Goal: Task Accomplishment & Management: Manage account settings

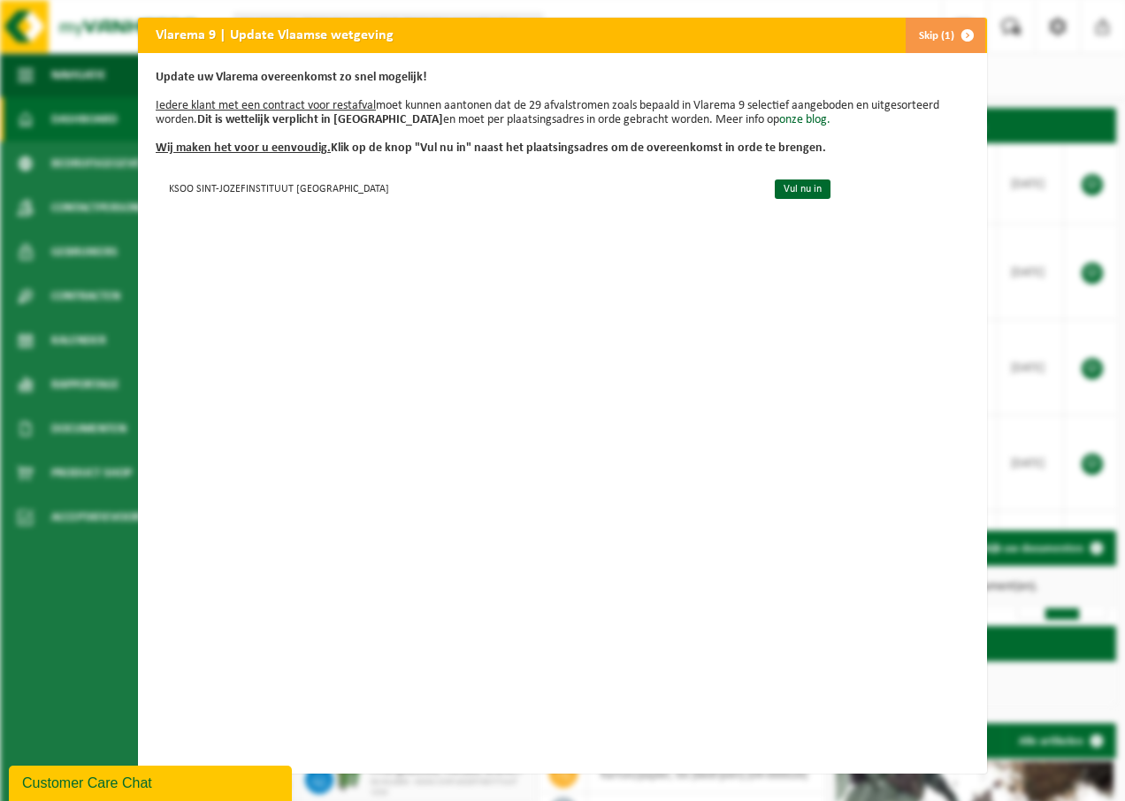
click at [965, 38] on span "button" at bounding box center [967, 35] width 35 height 35
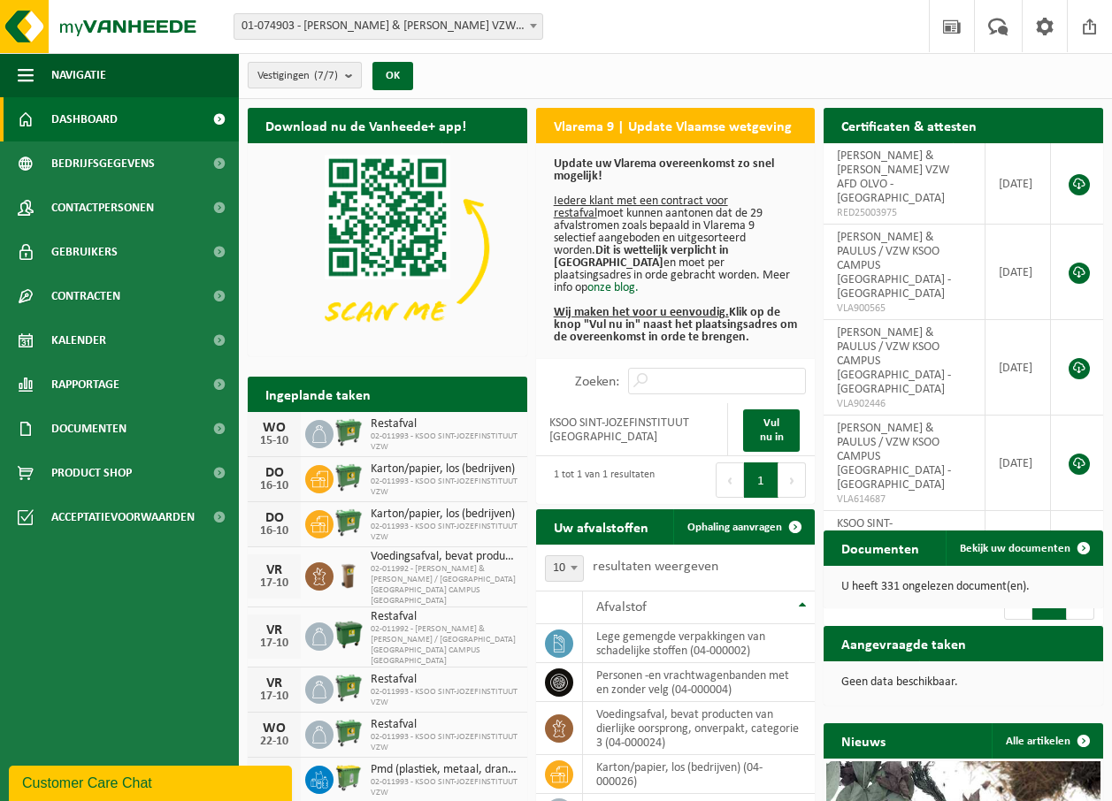
click at [350, 80] on b "submit" at bounding box center [353, 75] width 16 height 25
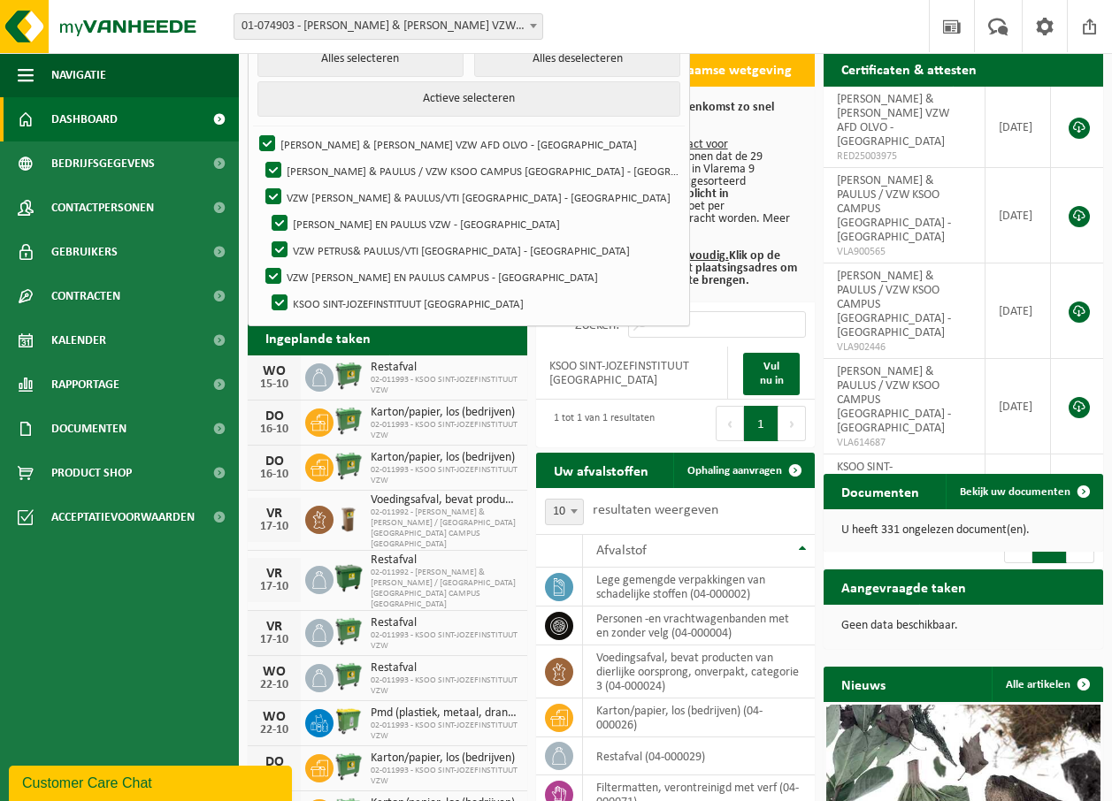
scroll to position [88, 0]
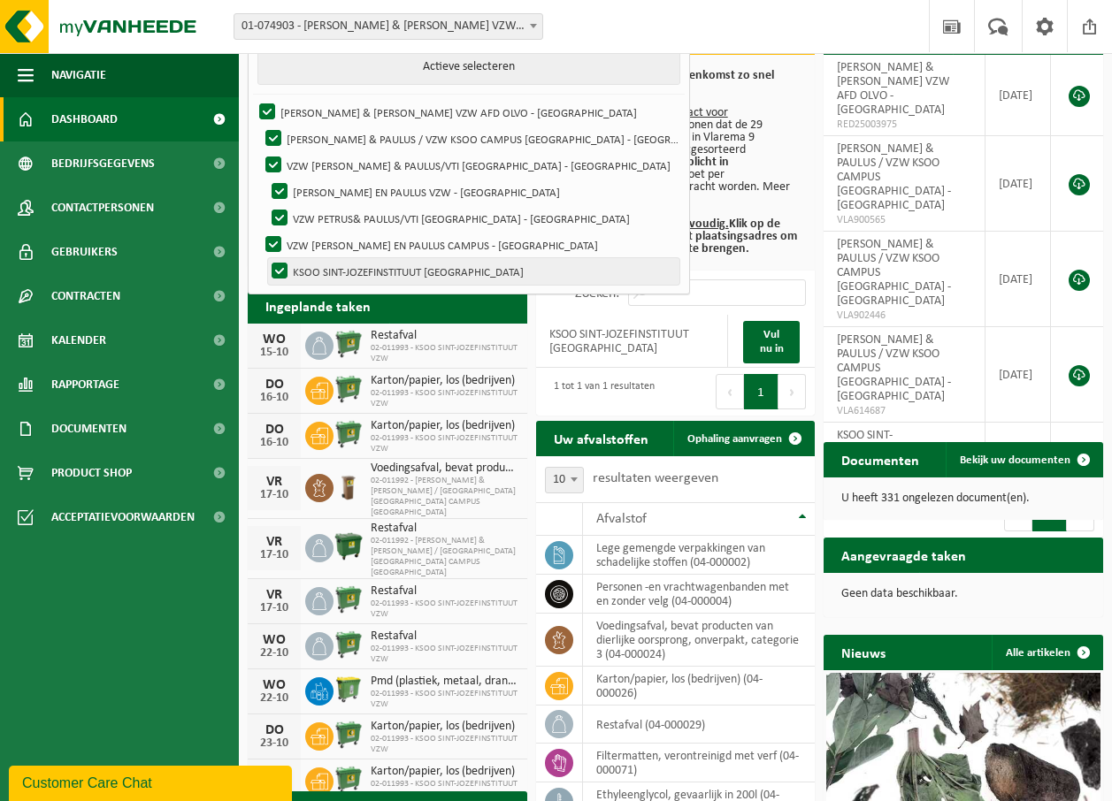
click at [355, 270] on label "KSOO SINT-JOZEFINSTITUUT VZW - OOSTENDE" at bounding box center [473, 271] width 411 height 27
click at [265, 258] on input "KSOO SINT-JOZEFINSTITUUT VZW - OOSTENDE" at bounding box center [264, 257] width 1 height 1
click at [355, 270] on label "KSOO SINT-JOZEFINSTITUUT VZW - OOSTENDE" at bounding box center [473, 271] width 411 height 27
click at [265, 258] on input "KSOO SINT-JOZEFINSTITUUT VZW - OOSTENDE" at bounding box center [264, 257] width 1 height 1
checkbox input "true"
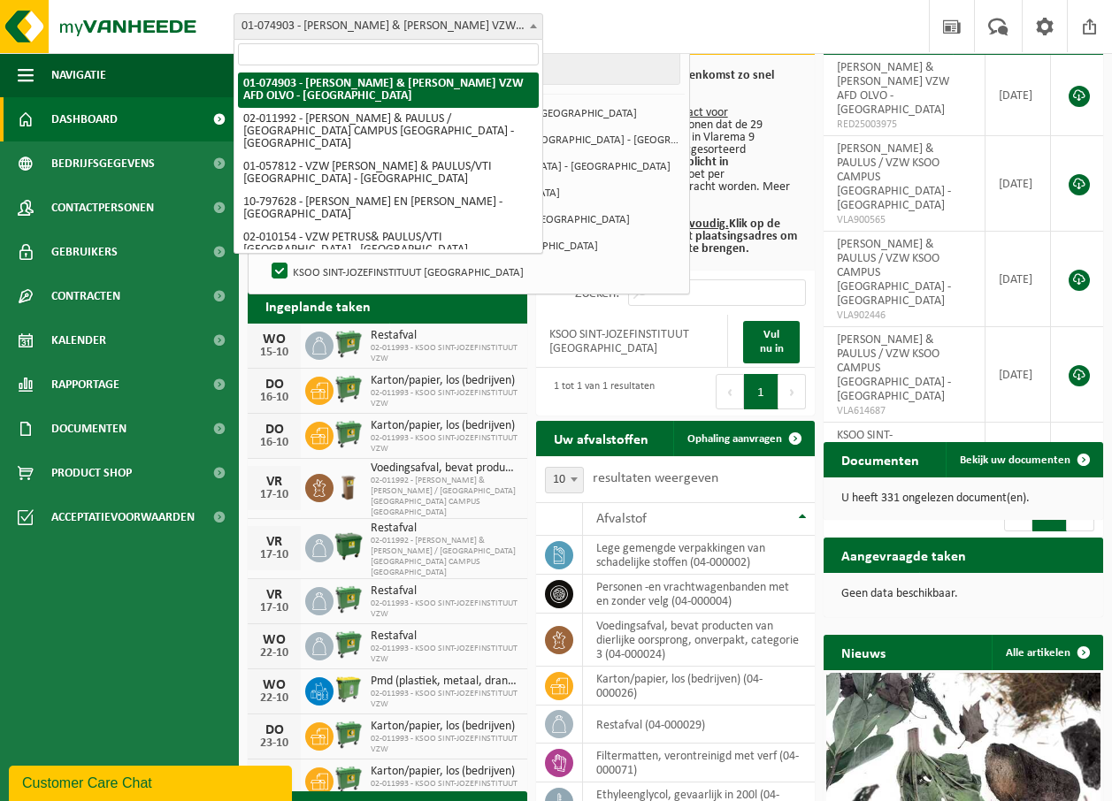
click at [529, 27] on span at bounding box center [533, 25] width 18 height 23
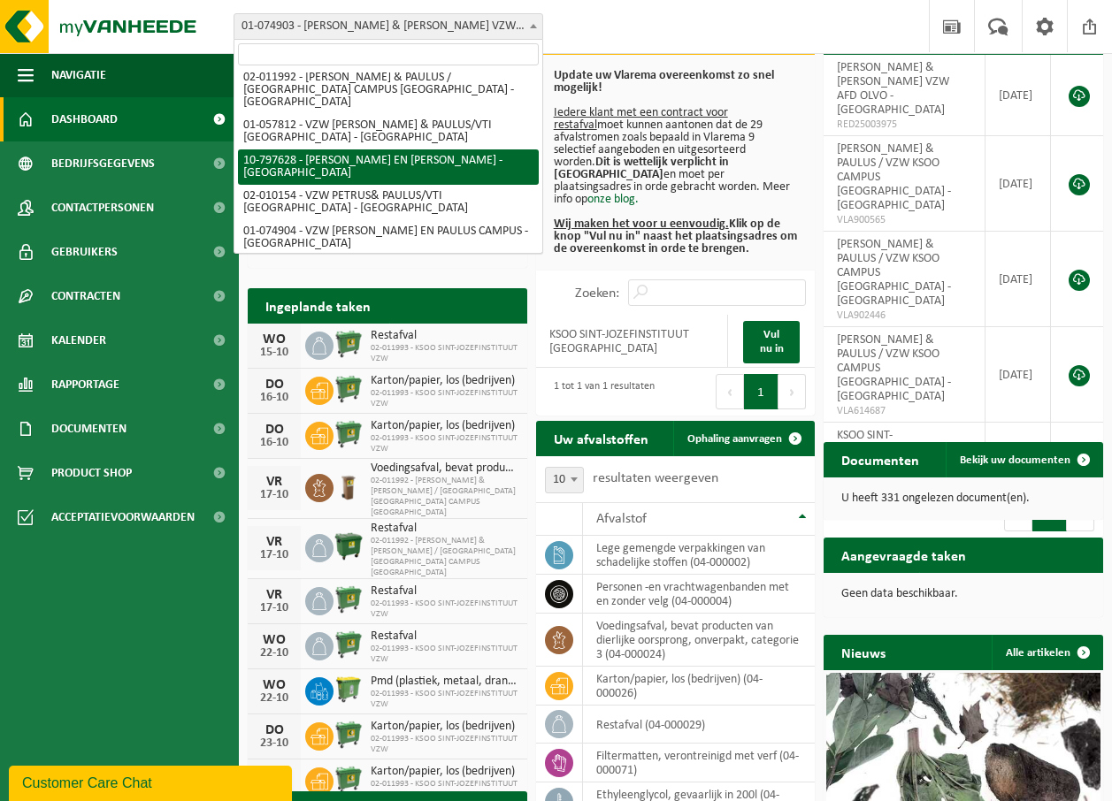
scroll to position [58, 0]
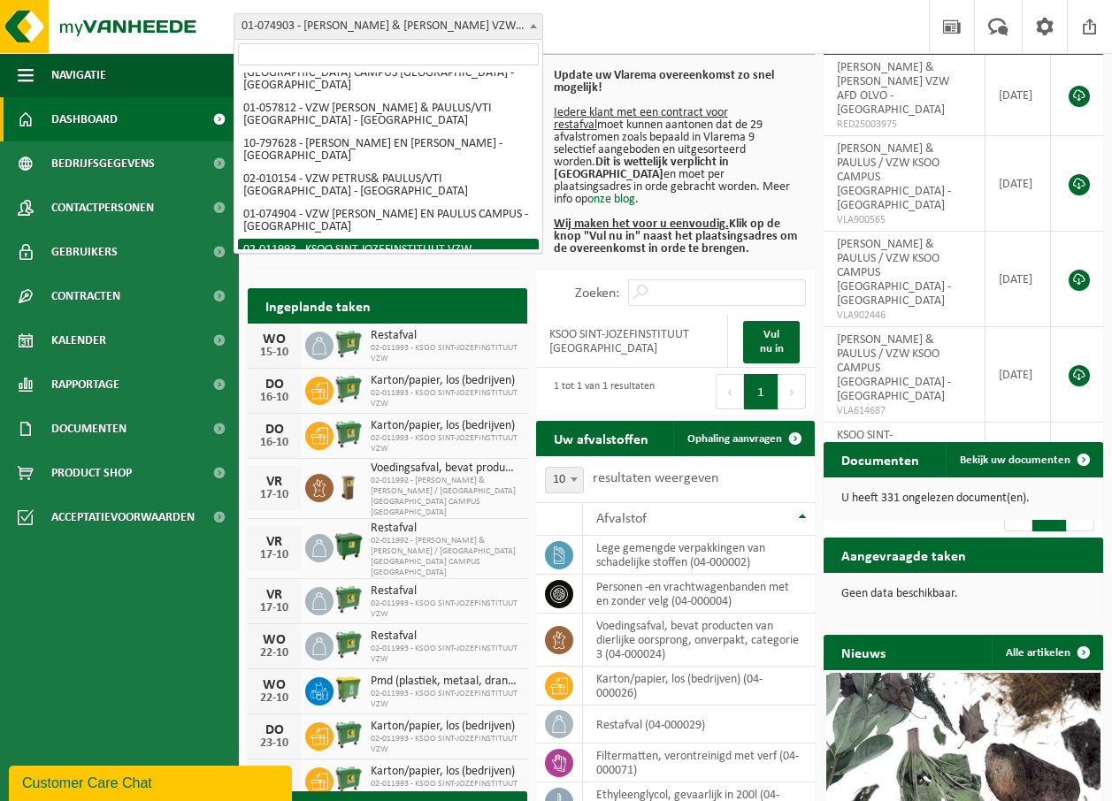
select select "16257"
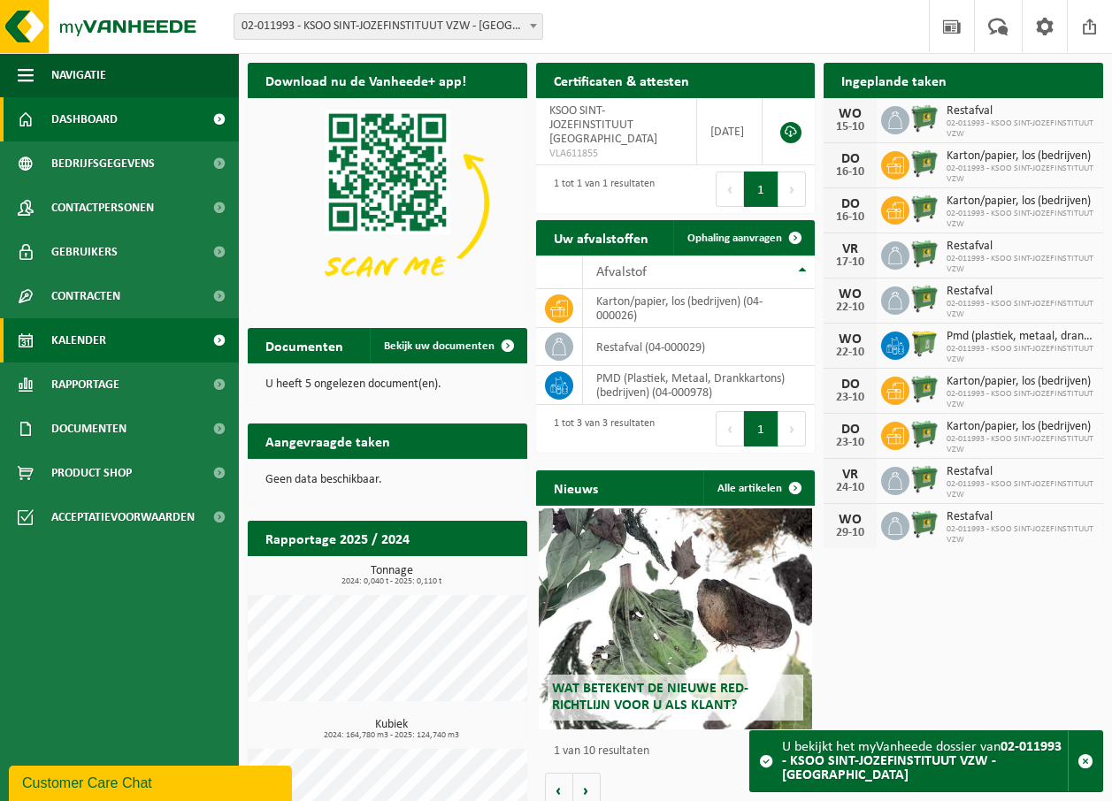
click at [97, 333] on span "Kalender" at bounding box center [78, 340] width 55 height 44
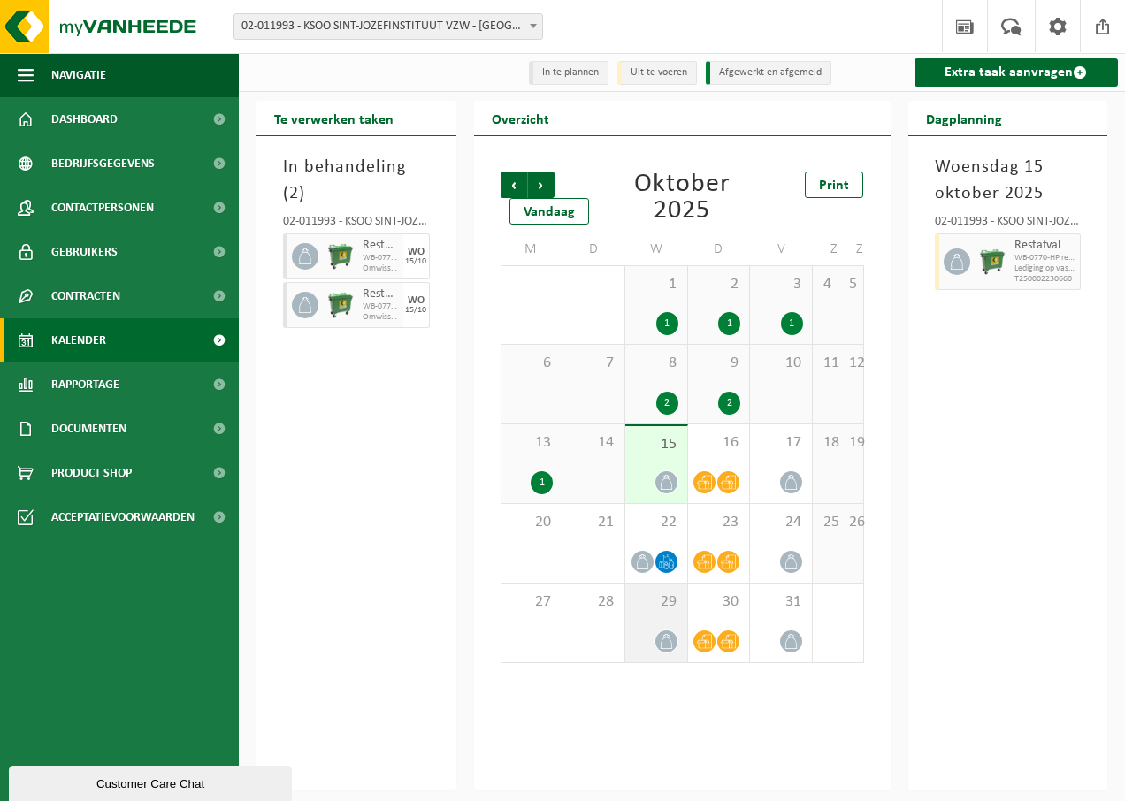
click at [661, 623] on div "29" at bounding box center [656, 623] width 62 height 79
click at [1068, 270] on span "button" at bounding box center [1067, 261] width 14 height 35
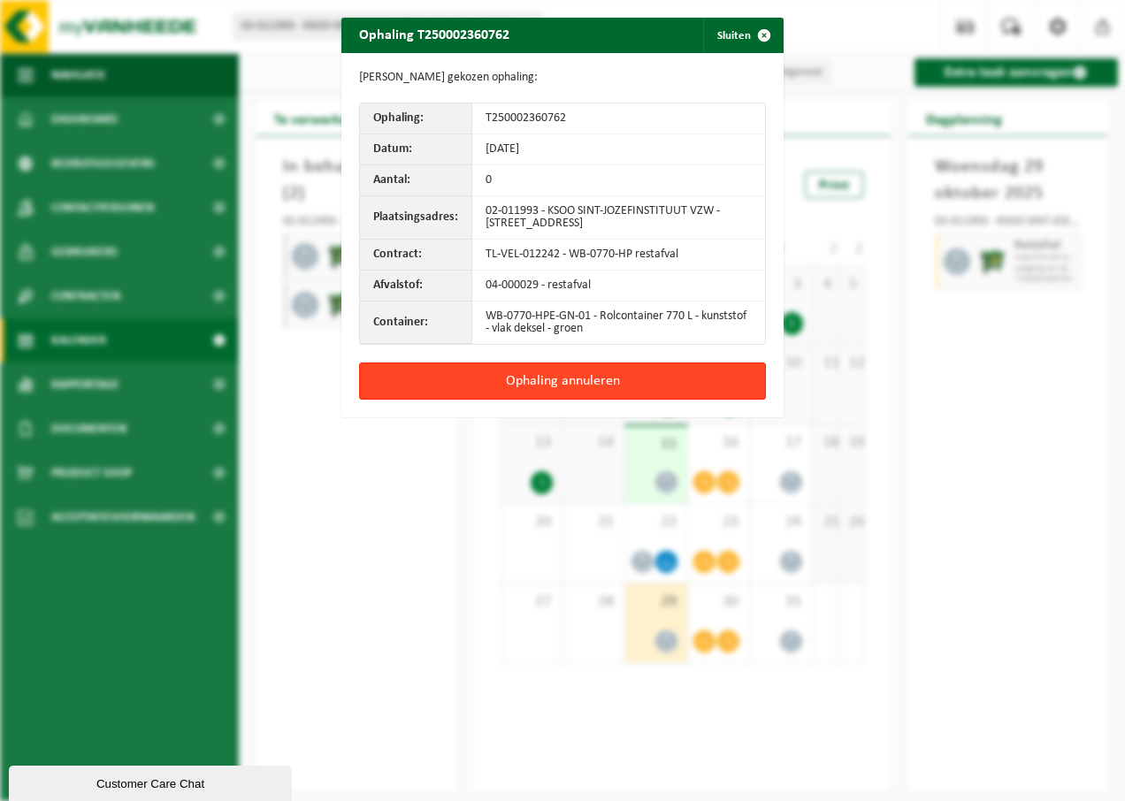
click at [536, 378] on button "Ophaling annuleren" at bounding box center [562, 381] width 407 height 37
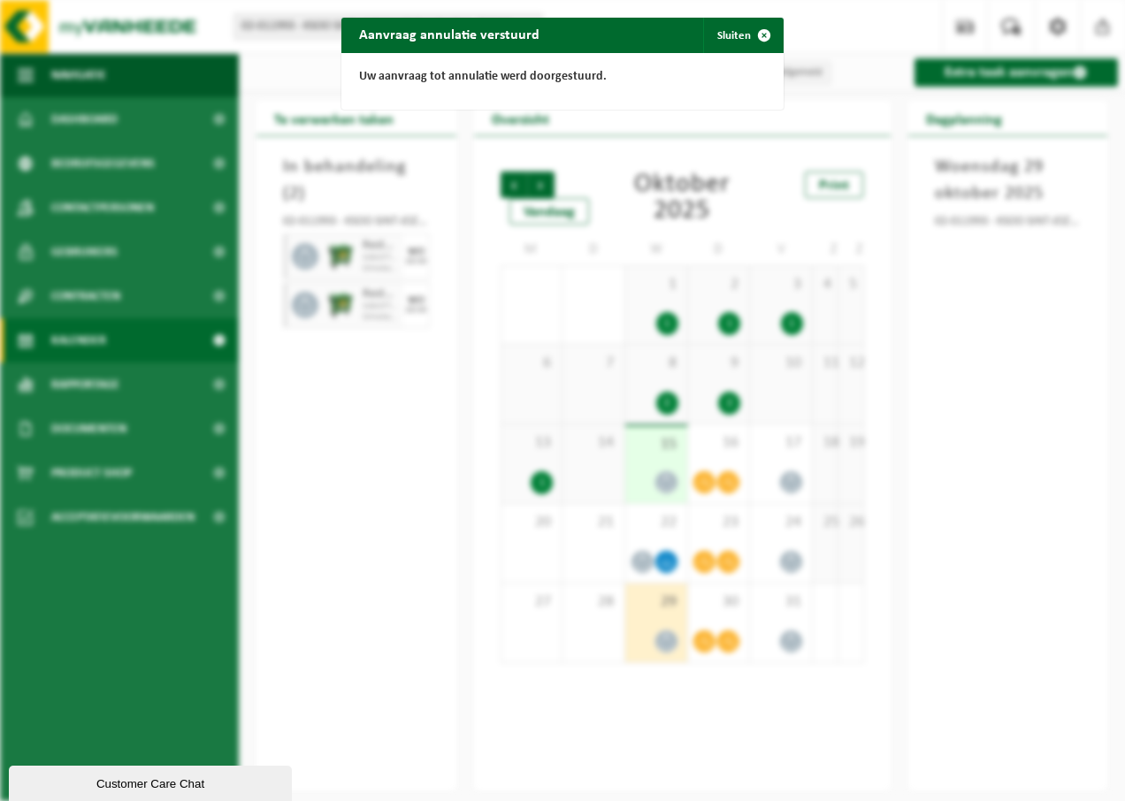
click at [737, 632] on div "Aanvraag annulatie verstuurd Sluiten Uw aanvraag tot annulatie werd doorgestuur…" at bounding box center [562, 400] width 1125 height 801
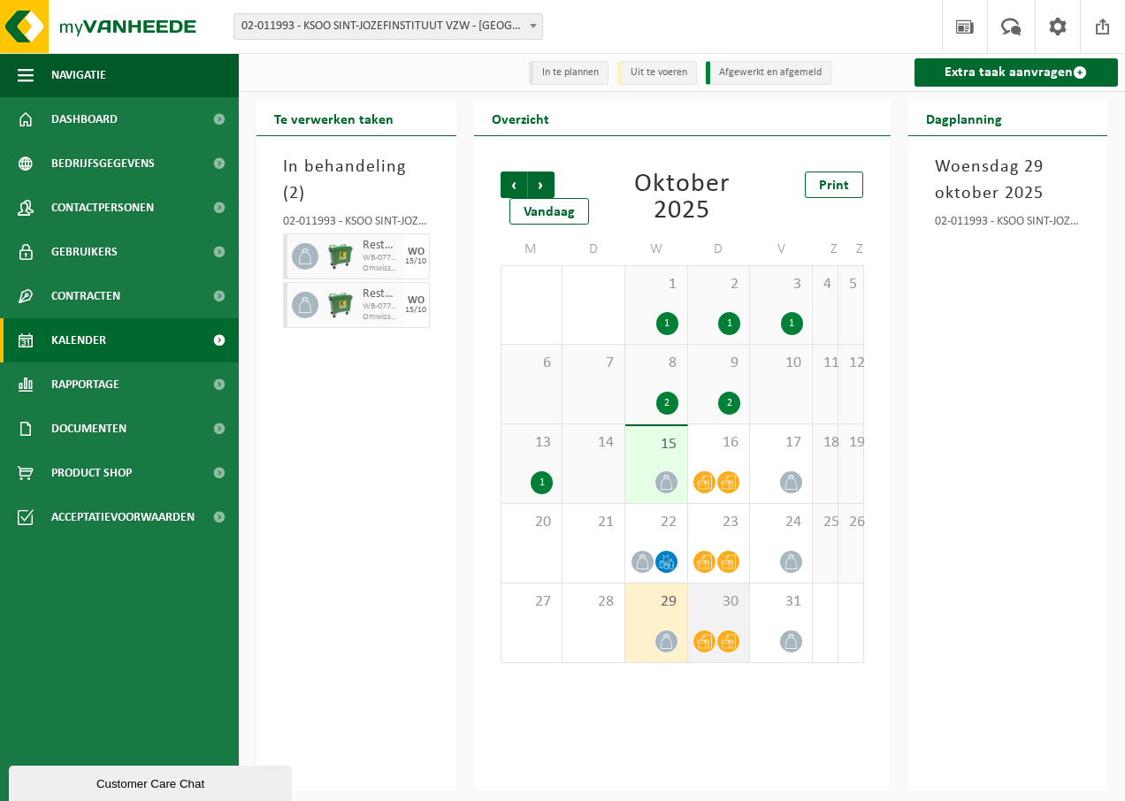
click at [720, 636] on span at bounding box center [728, 642] width 22 height 22
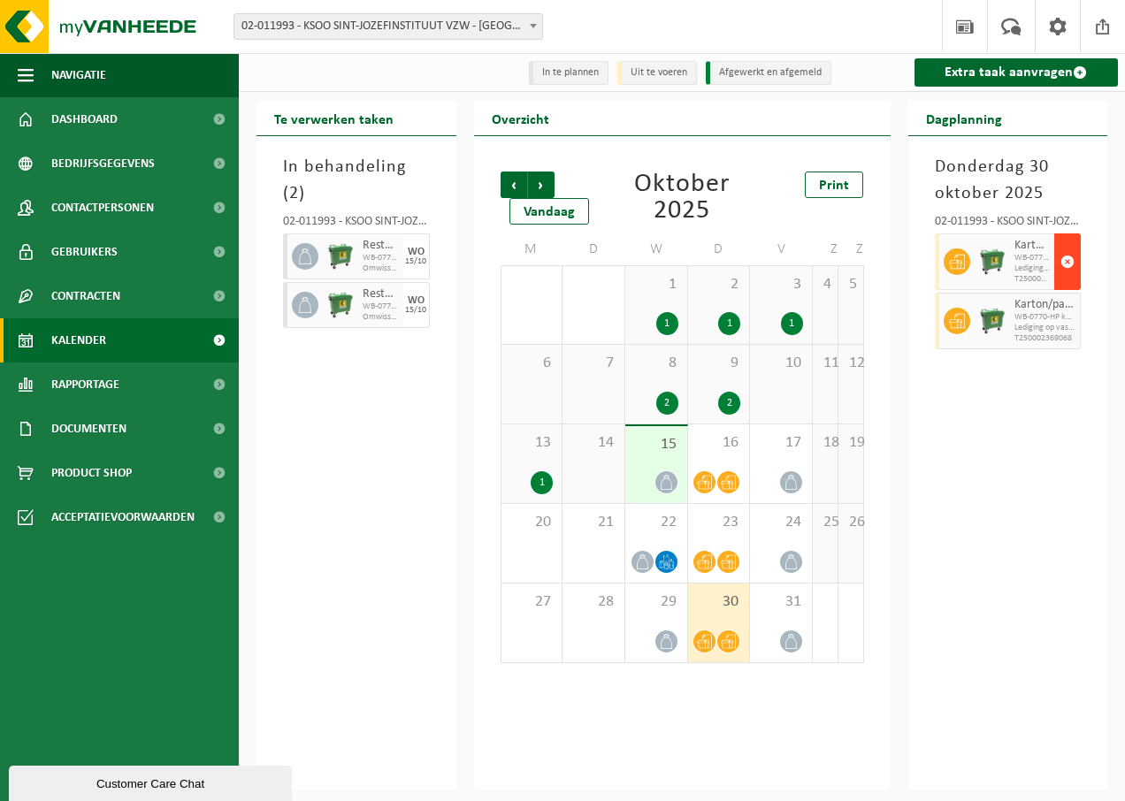
click at [1076, 269] on button "button" at bounding box center [1067, 261] width 27 height 57
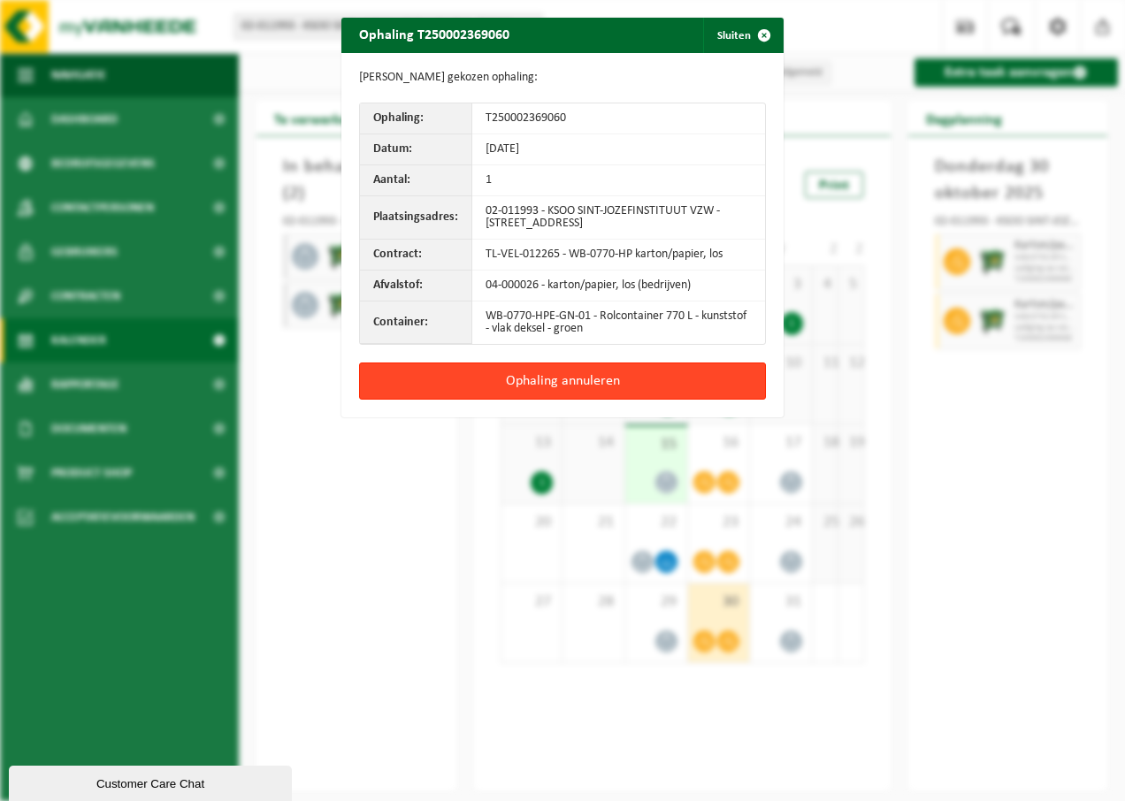
click at [660, 380] on button "Ophaling annuleren" at bounding box center [562, 381] width 407 height 37
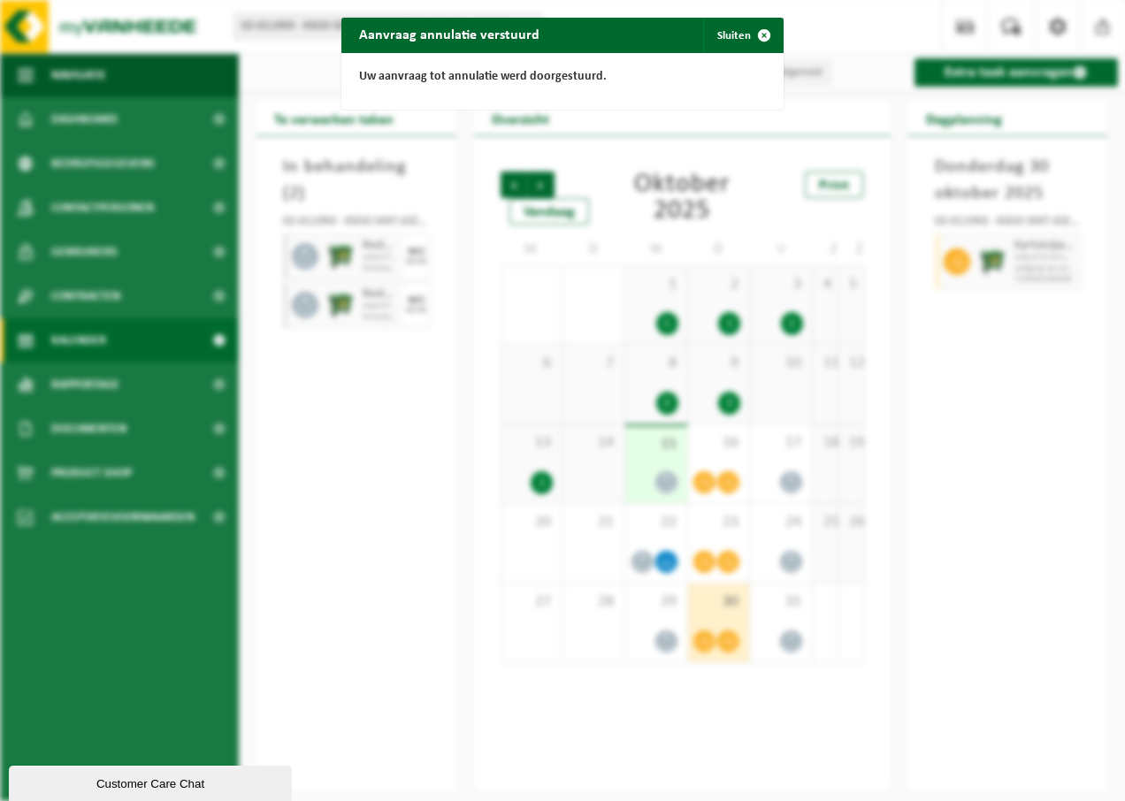
click at [1064, 272] on div "Aanvraag annulatie verstuurd Sluiten Uw aanvraag tot annulatie werd doorgestuur…" at bounding box center [562, 400] width 1125 height 801
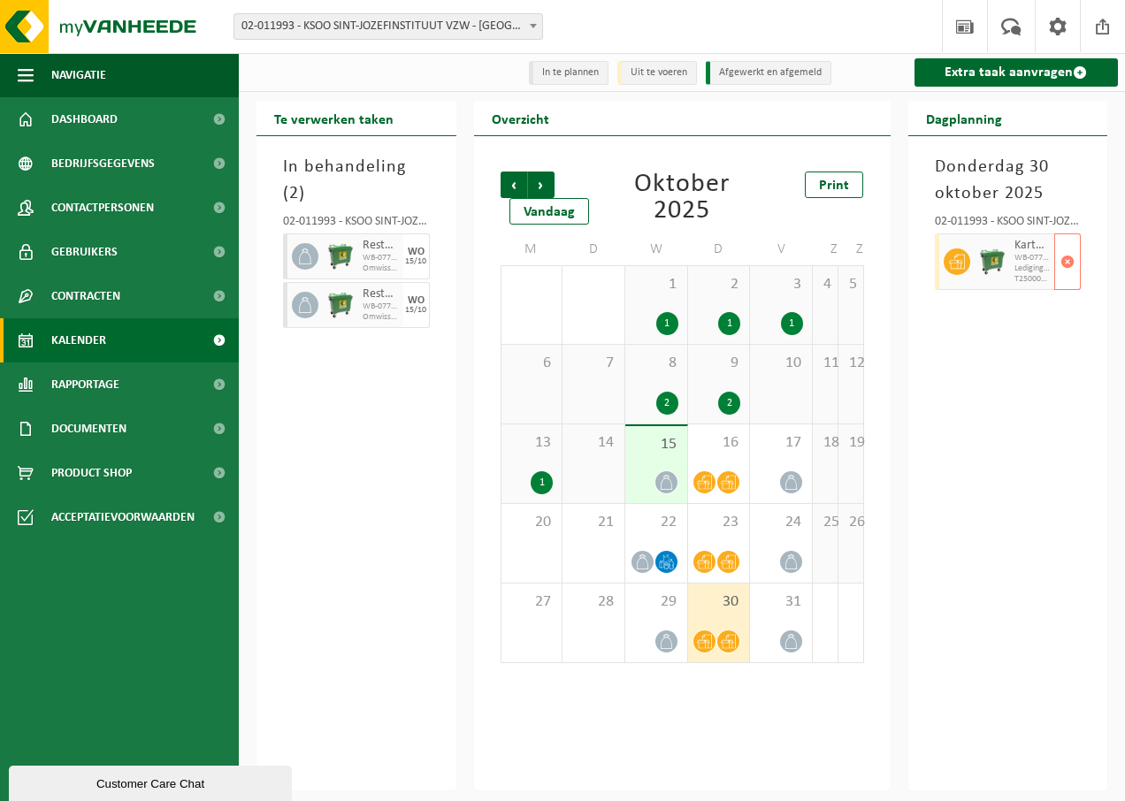
click at [1064, 272] on span "button" at bounding box center [1067, 261] width 14 height 35
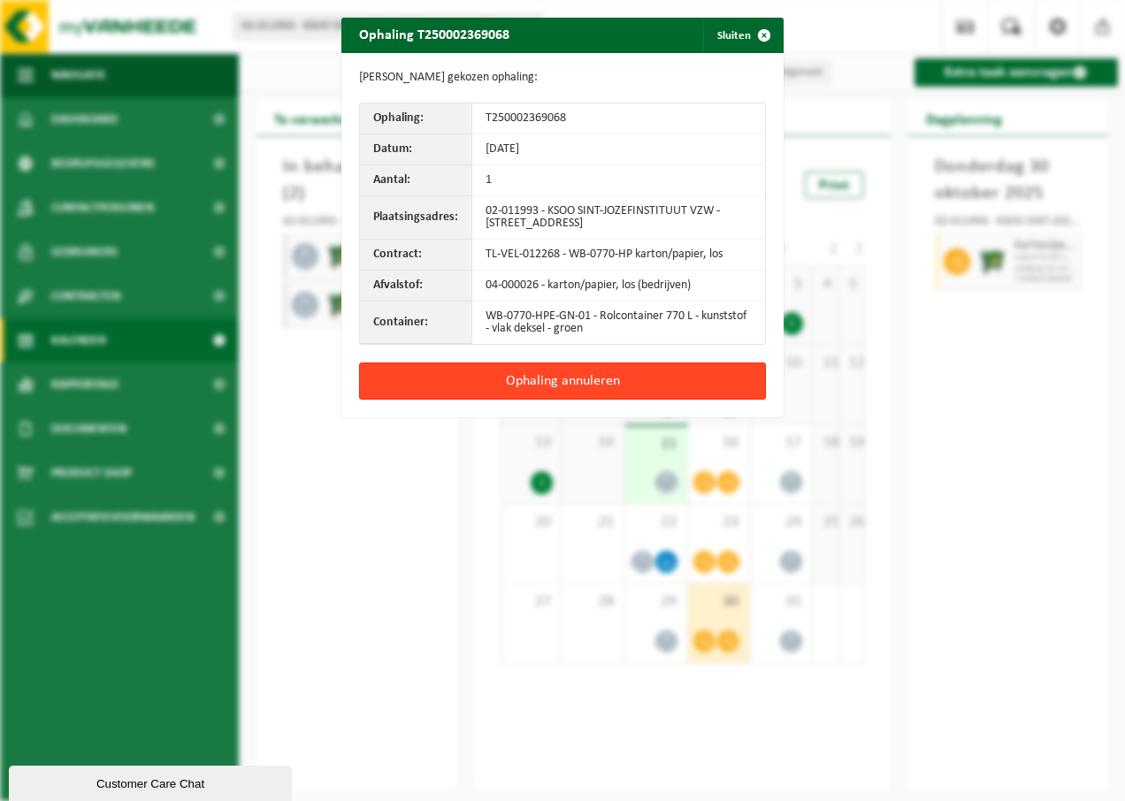
click at [634, 371] on button "Ophaling annuleren" at bounding box center [562, 381] width 407 height 37
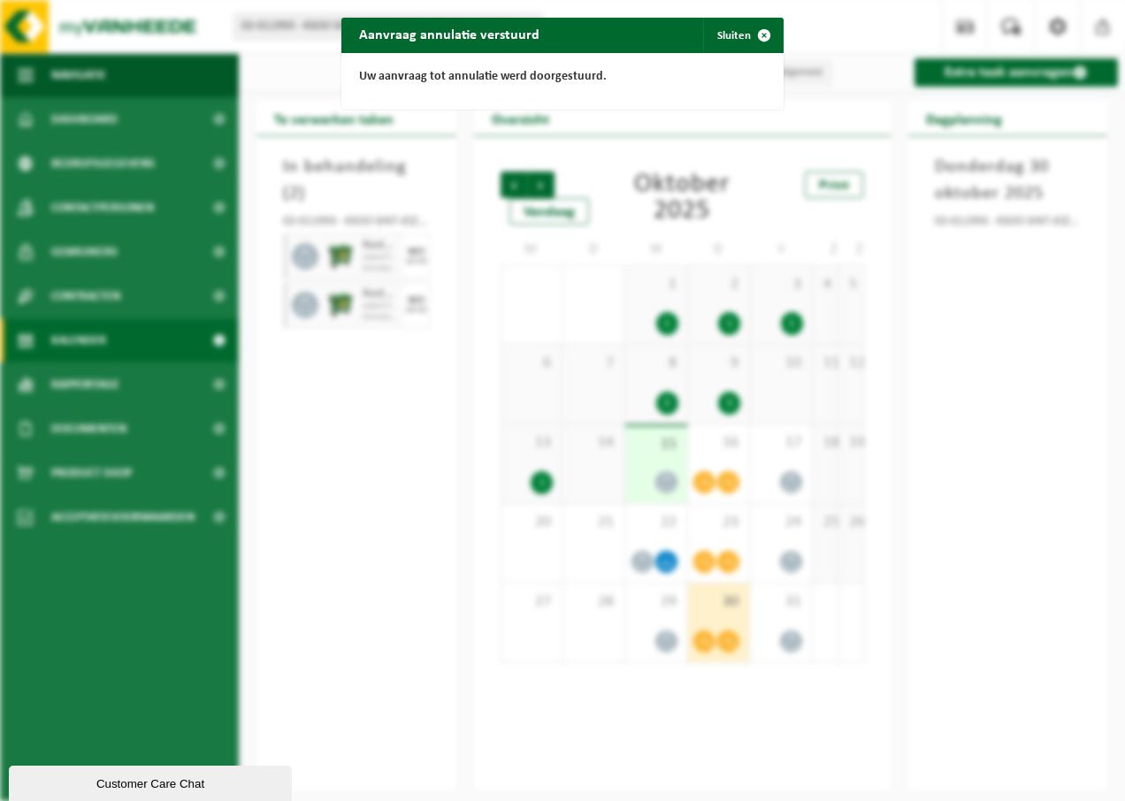
click at [1101, 574] on div "Aanvraag annulatie verstuurd Sluiten Uw aanvraag tot annulatie werd doorgestuur…" at bounding box center [562, 400] width 1125 height 801
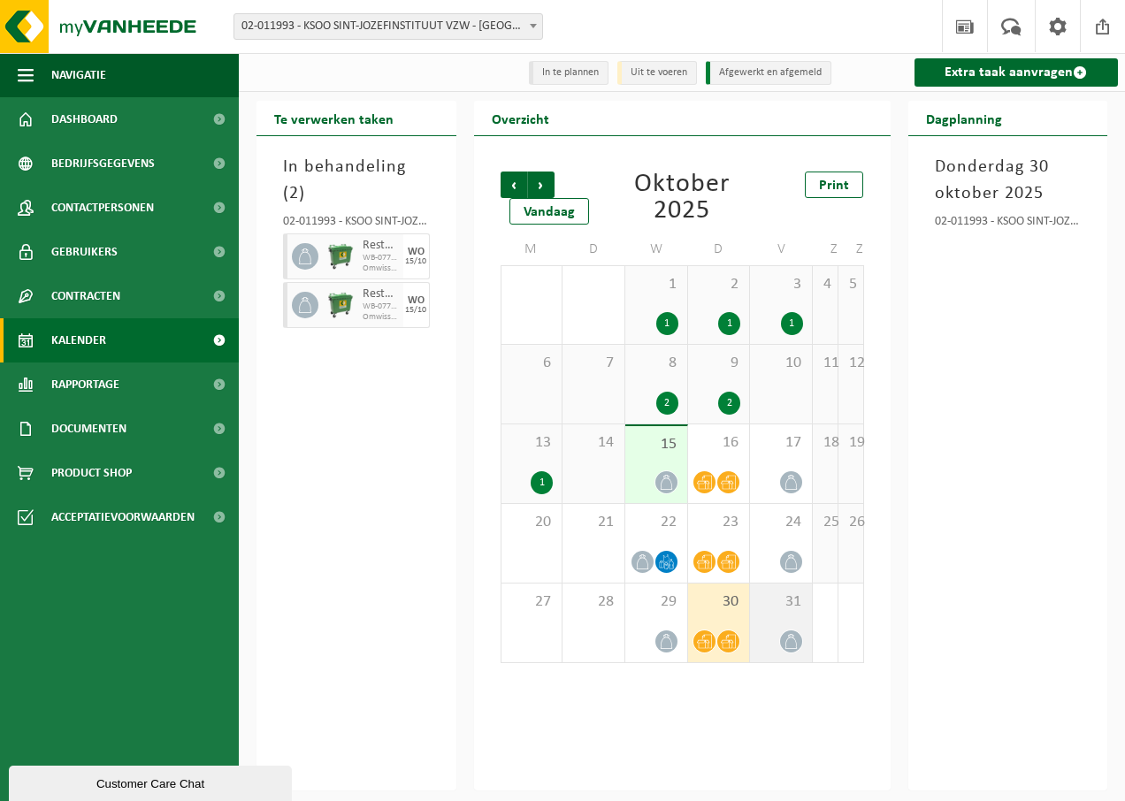
click at [788, 644] on icon at bounding box center [791, 641] width 15 height 15
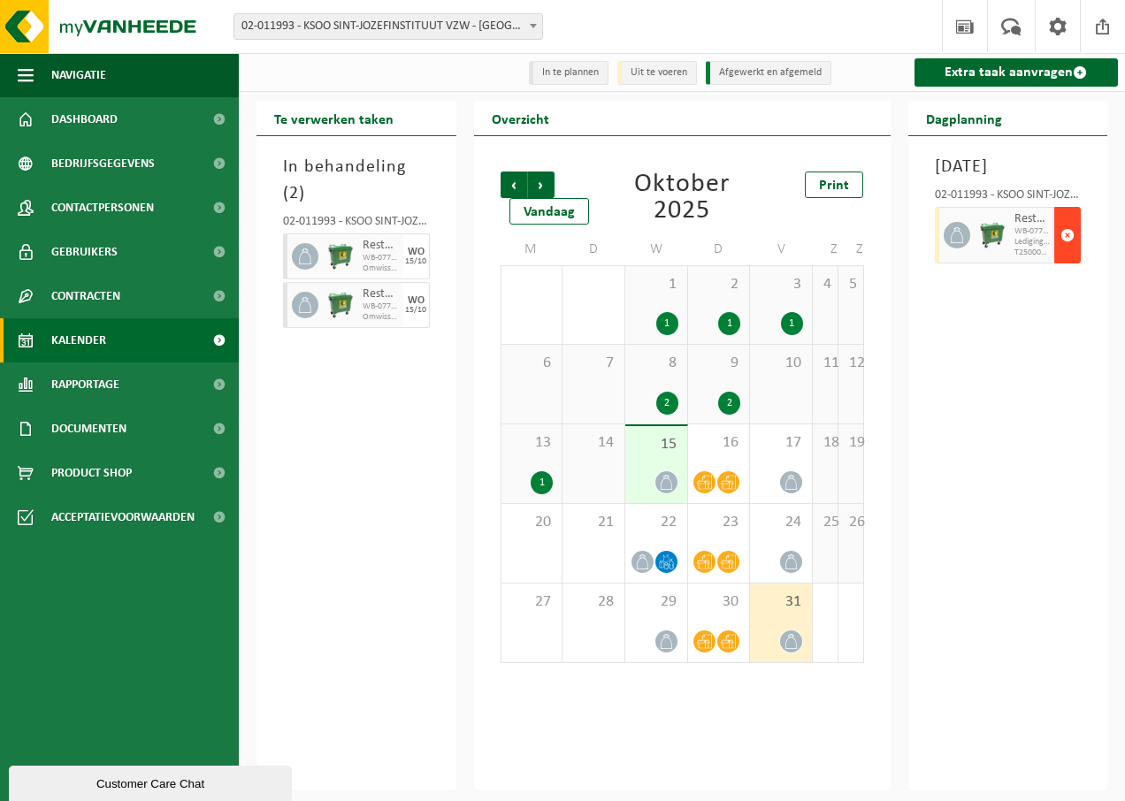
click at [1067, 253] on span "button" at bounding box center [1067, 235] width 14 height 35
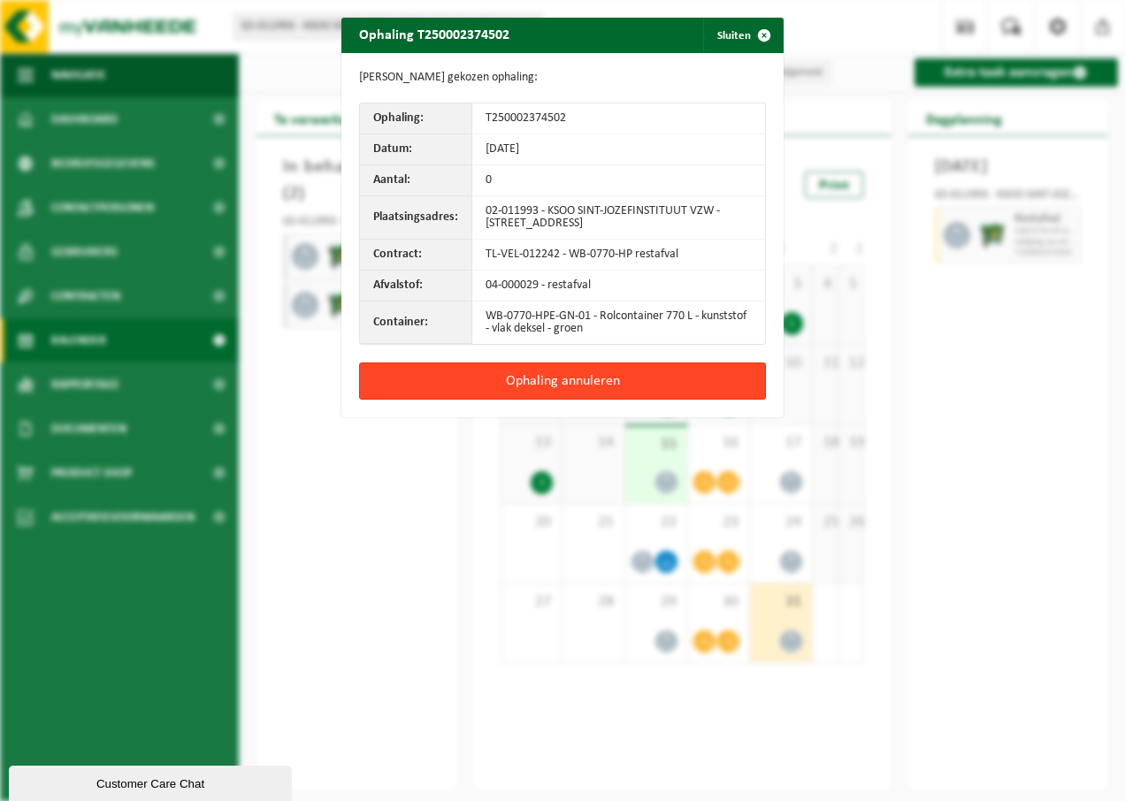
click at [517, 384] on button "Ophaling annuleren" at bounding box center [562, 381] width 407 height 37
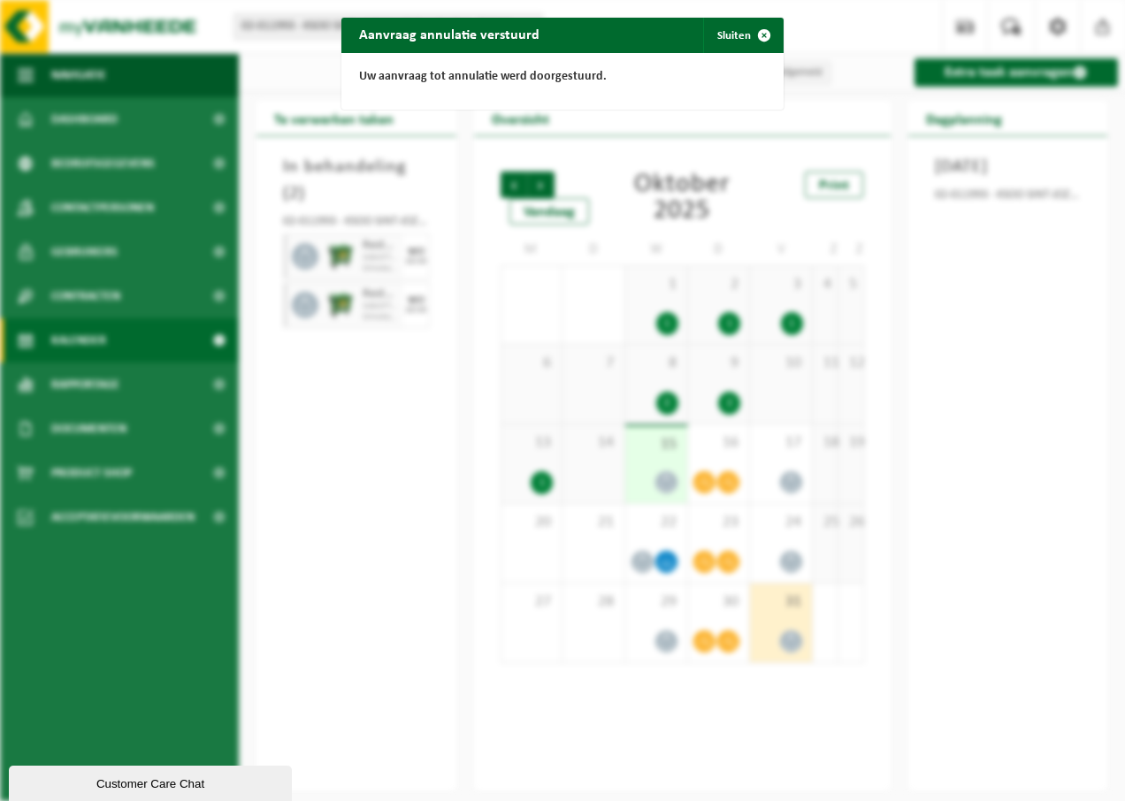
click at [981, 609] on div "Aanvraag annulatie verstuurd Sluiten Uw aanvraag tot annulatie werd doorgestuur…" at bounding box center [562, 400] width 1125 height 801
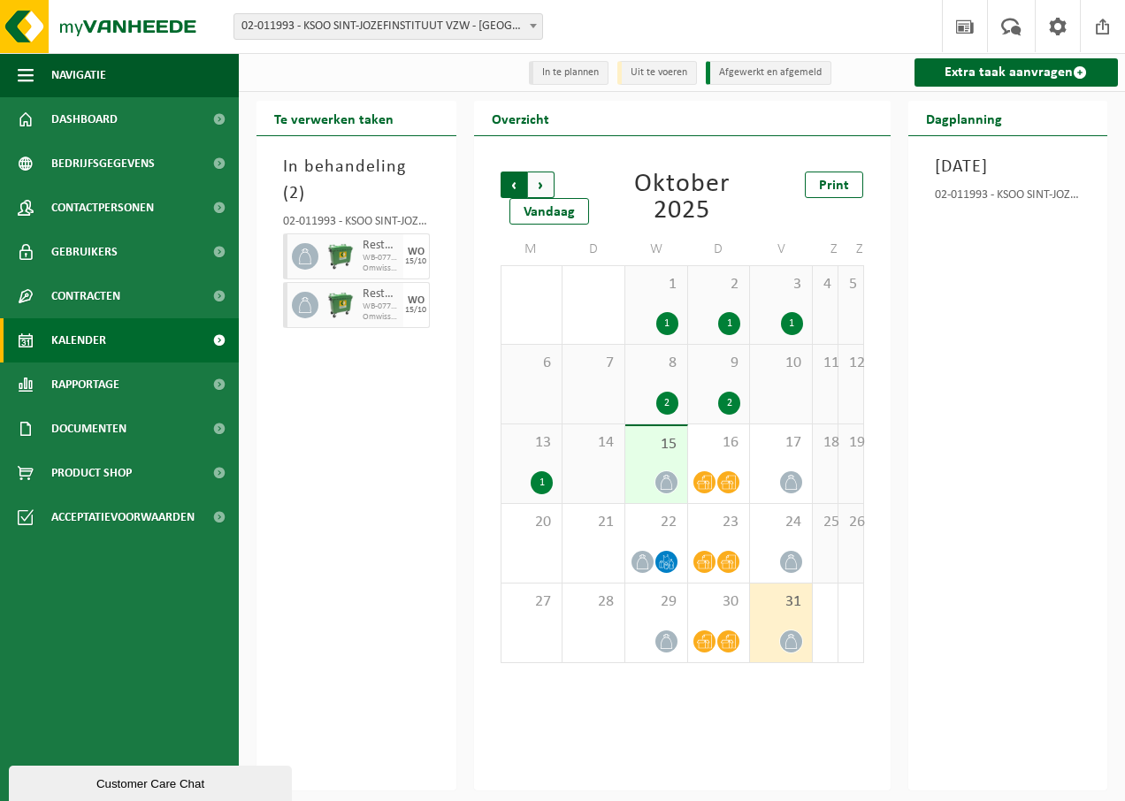
click at [548, 188] on span "Volgende" at bounding box center [541, 185] width 27 height 27
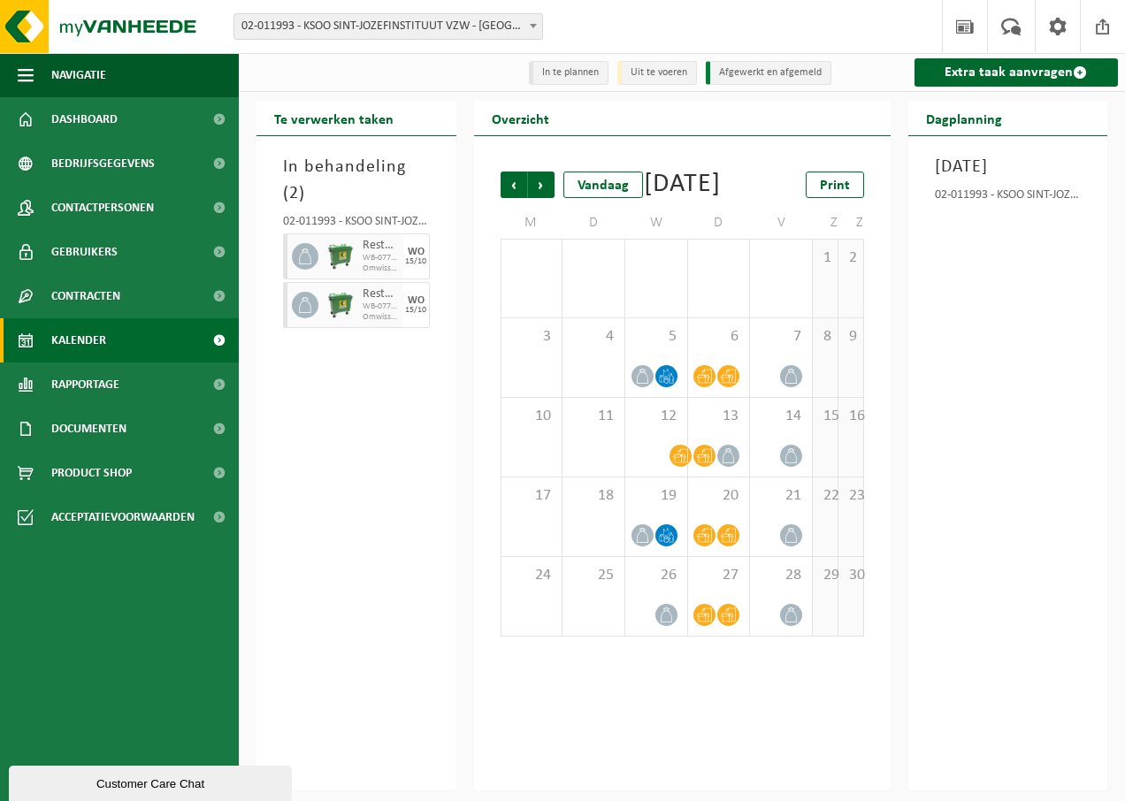
click at [548, 188] on span "Volgende" at bounding box center [541, 185] width 27 height 27
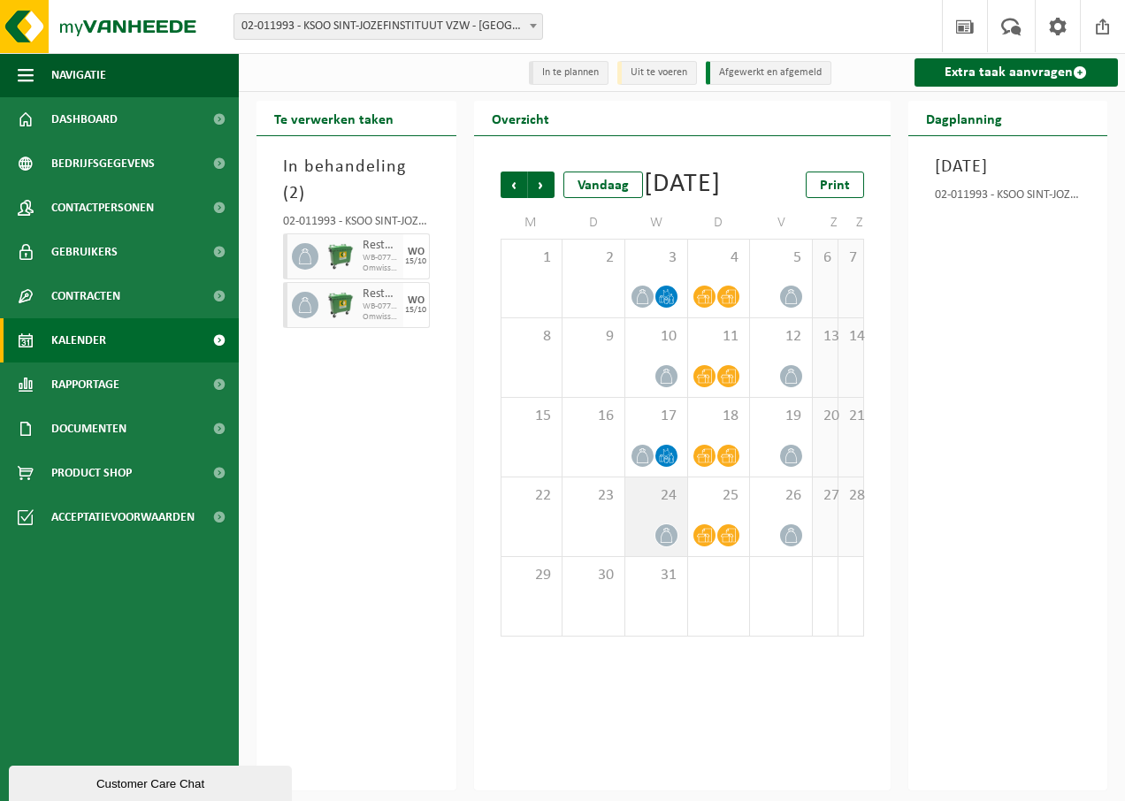
click at [669, 543] on icon at bounding box center [666, 535] width 15 height 15
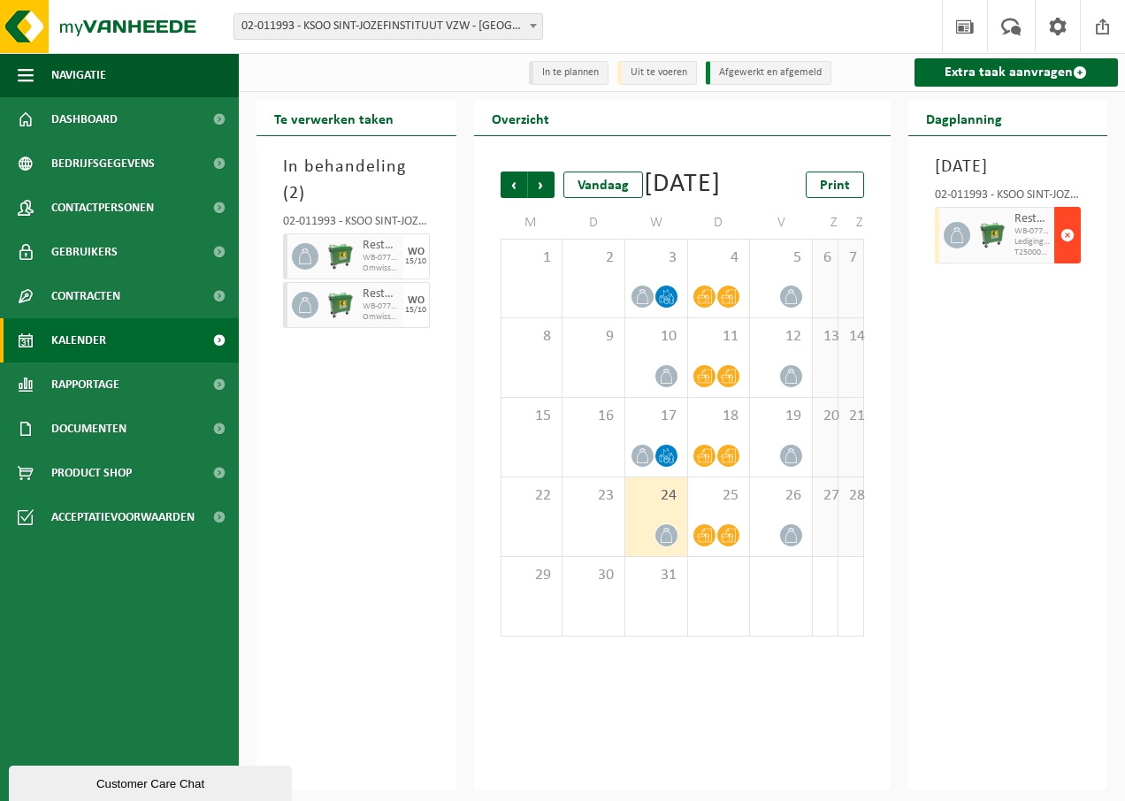
click at [1060, 264] on button "button" at bounding box center [1067, 235] width 27 height 57
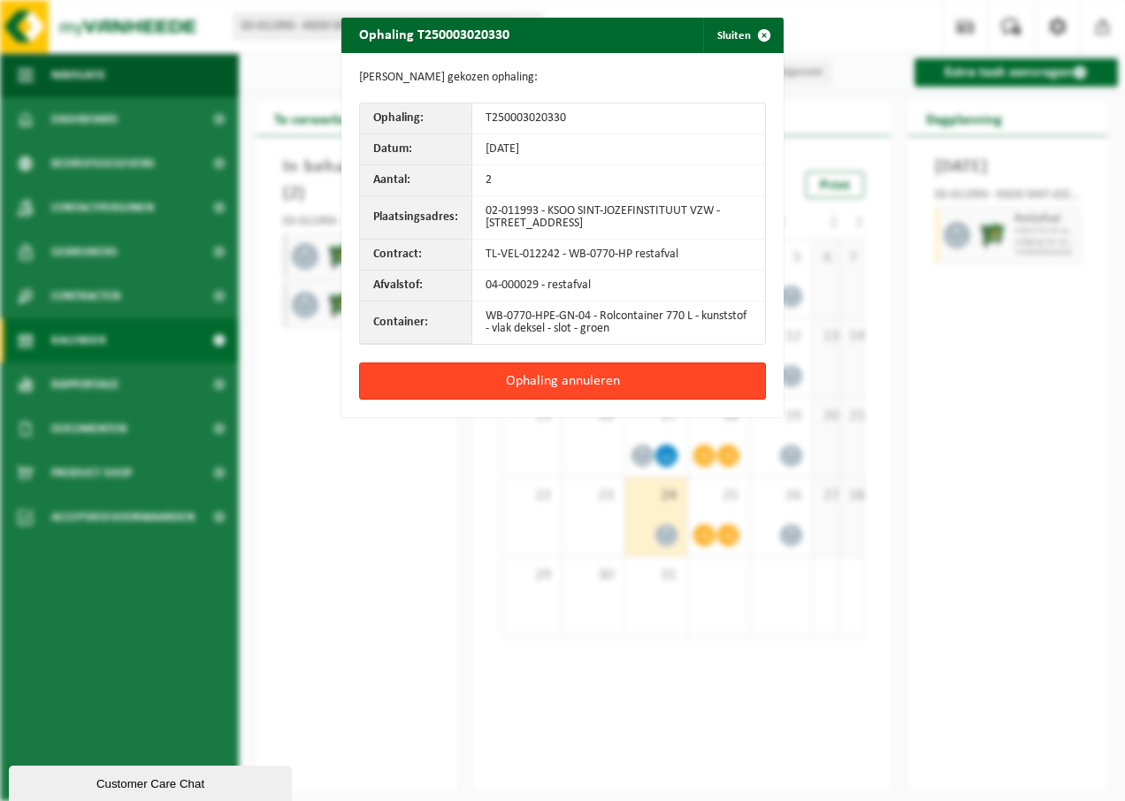
click at [575, 381] on button "Ophaling annuleren" at bounding box center [562, 381] width 407 height 37
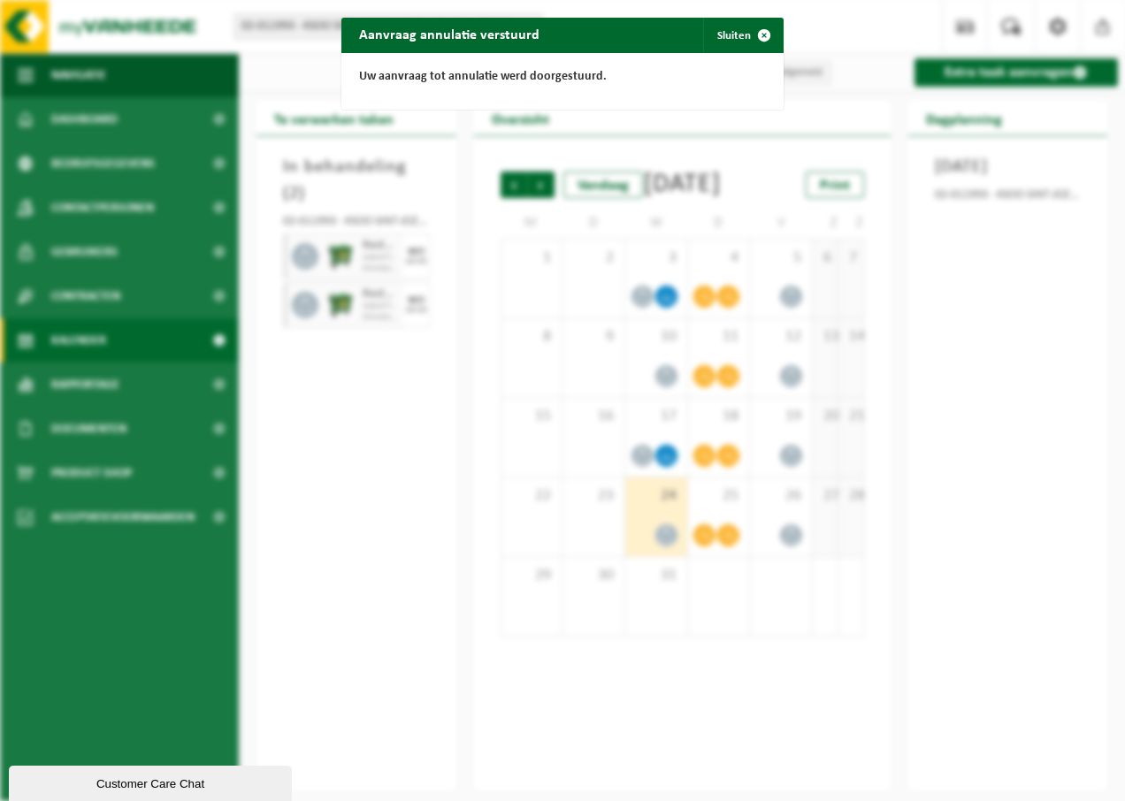
click at [711, 564] on div "Aanvraag annulatie verstuurd Sluiten Uw aanvraag tot annulatie werd doorgestuur…" at bounding box center [562, 400] width 1125 height 801
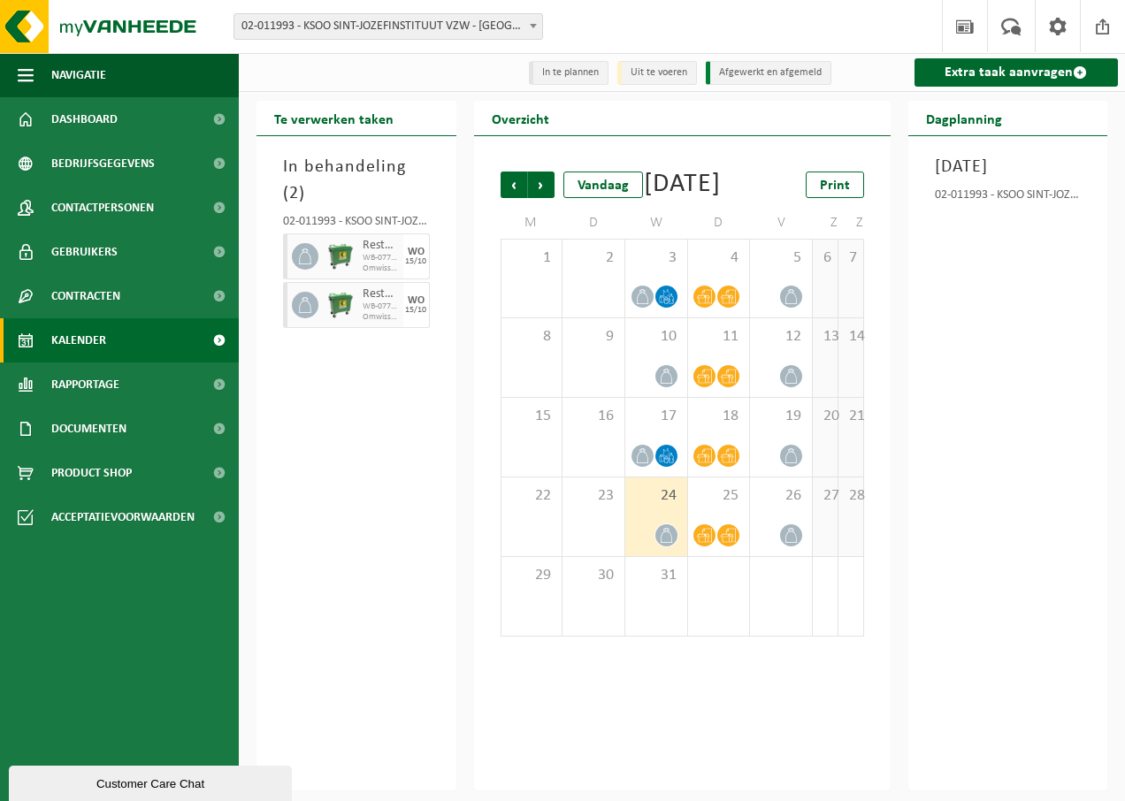
click at [711, 543] on icon at bounding box center [704, 535] width 15 height 15
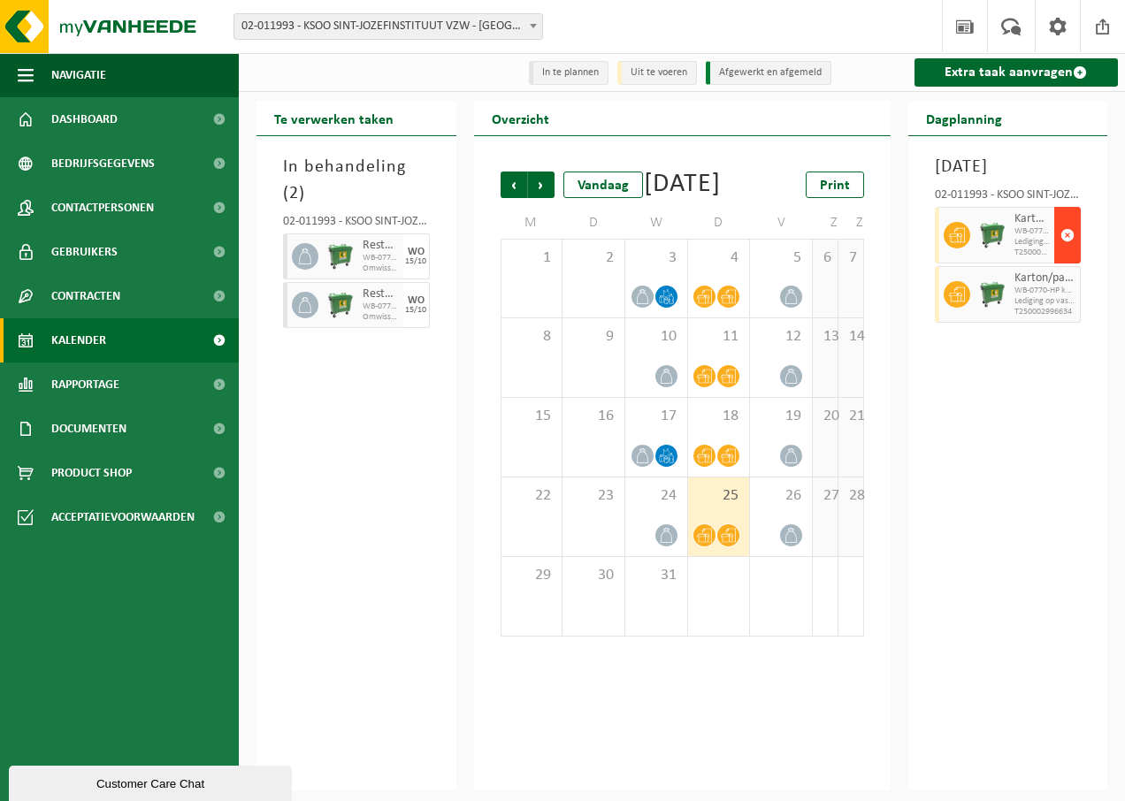
click at [1067, 253] on span "button" at bounding box center [1067, 235] width 14 height 35
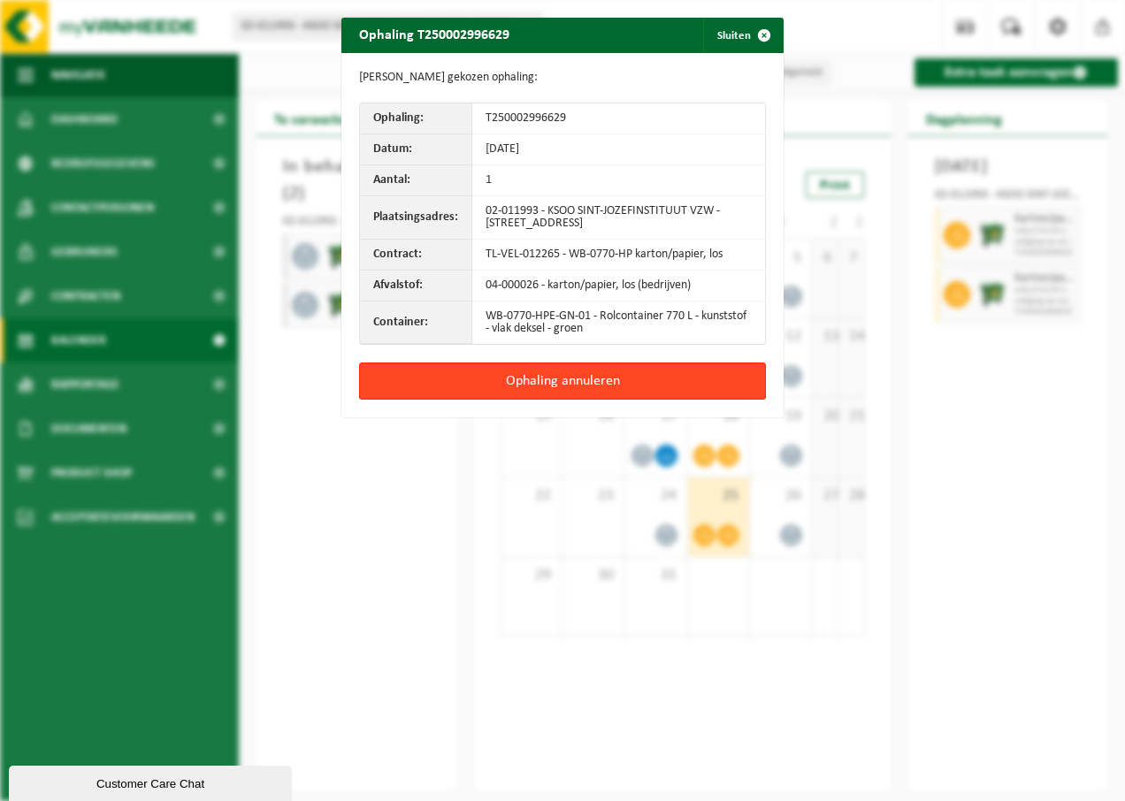
click at [610, 397] on button "Ophaling annuleren" at bounding box center [562, 381] width 407 height 37
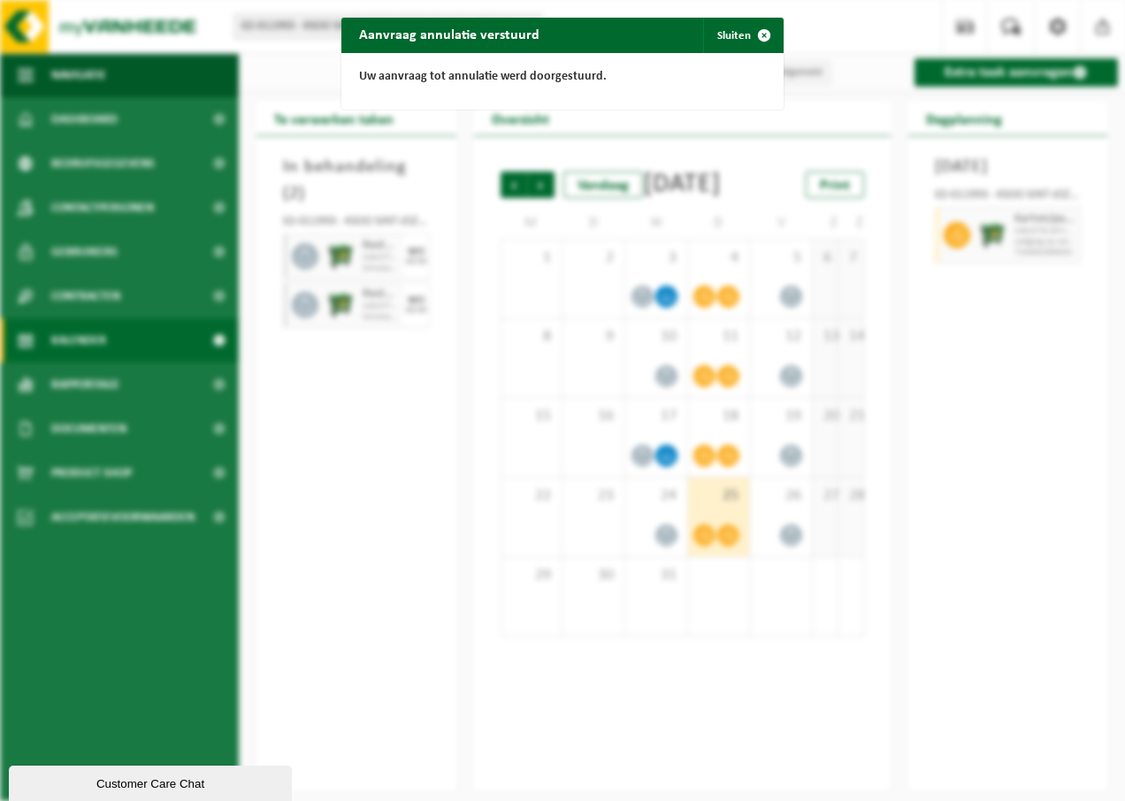
click at [1024, 273] on div "Aanvraag annulatie verstuurd Sluiten Uw aanvraag tot annulatie werd doorgestuur…" at bounding box center [562, 400] width 1125 height 801
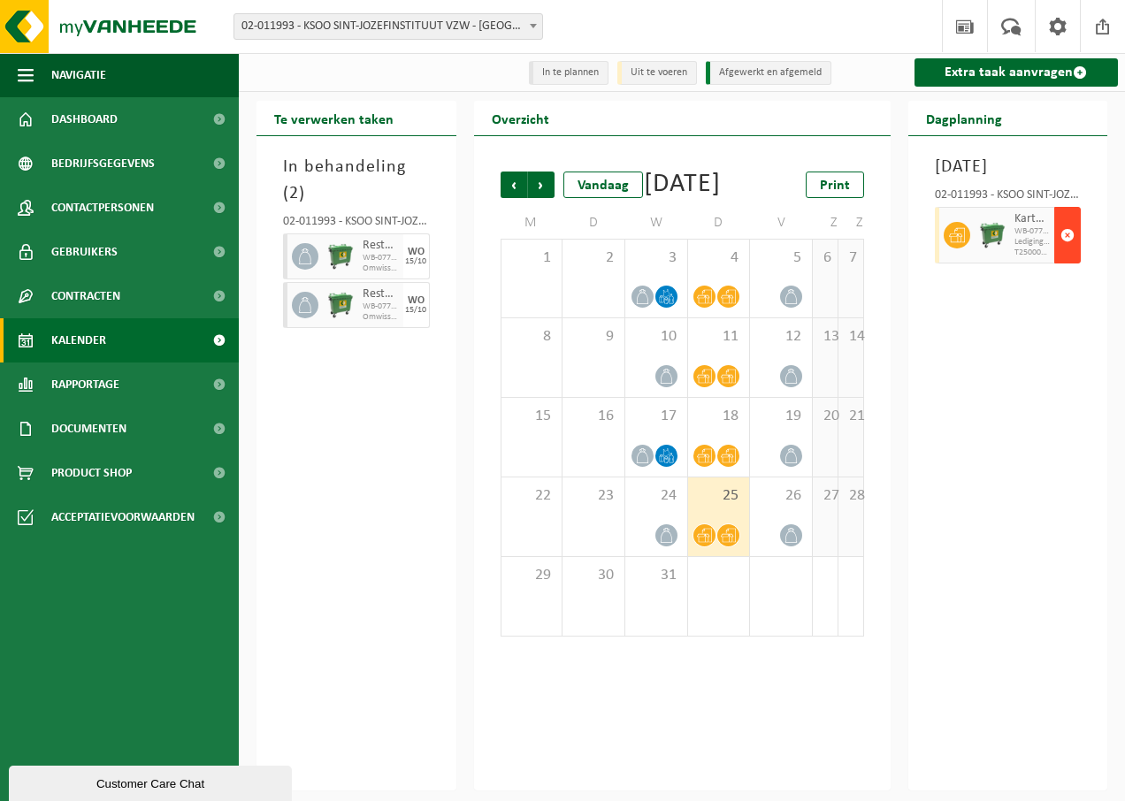
click at [1076, 264] on button "button" at bounding box center [1067, 235] width 27 height 57
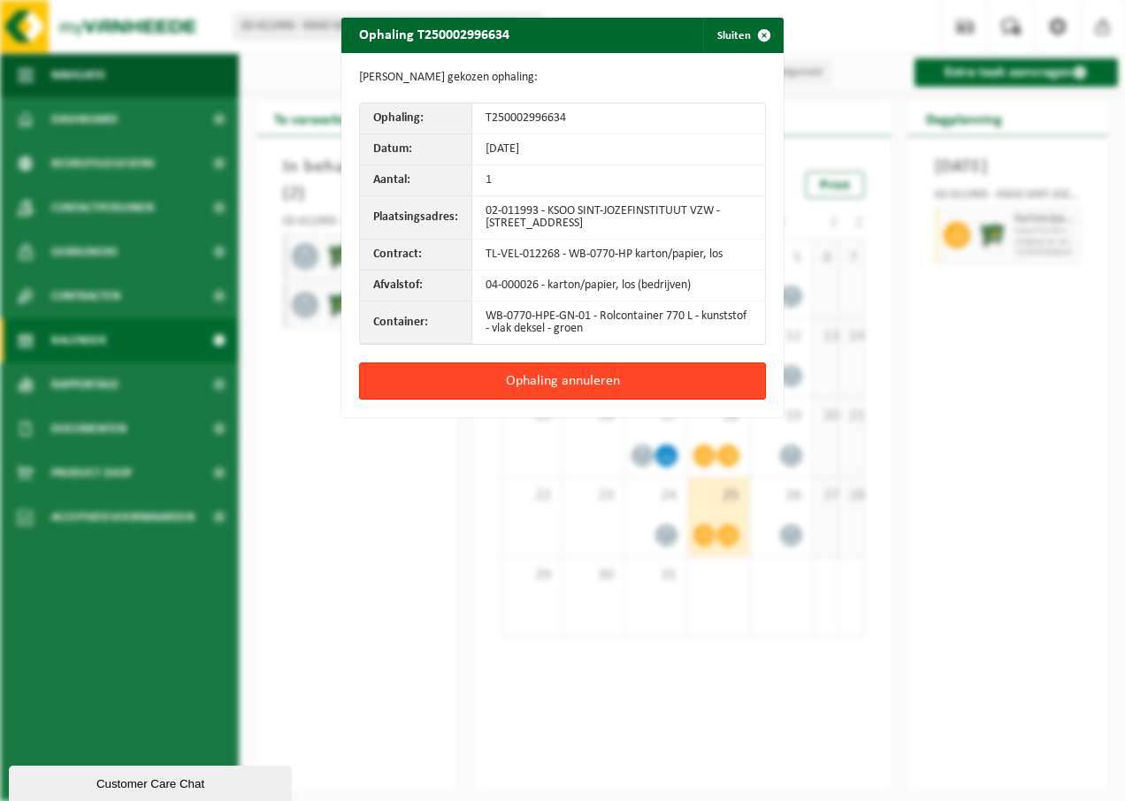
click at [521, 371] on button "Ophaling annuleren" at bounding box center [562, 381] width 407 height 37
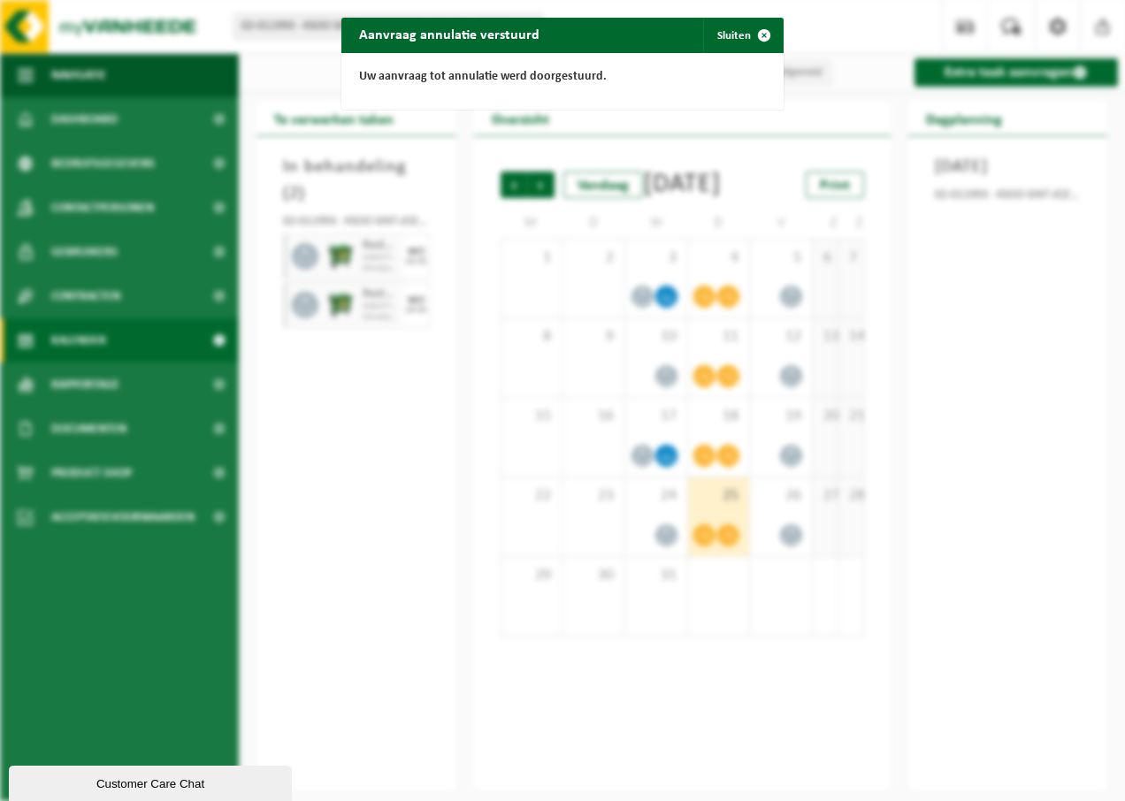
click at [789, 540] on div "Aanvraag annulatie verstuurd Sluiten Uw aanvraag tot annulatie werd doorgestuur…" at bounding box center [562, 400] width 1125 height 801
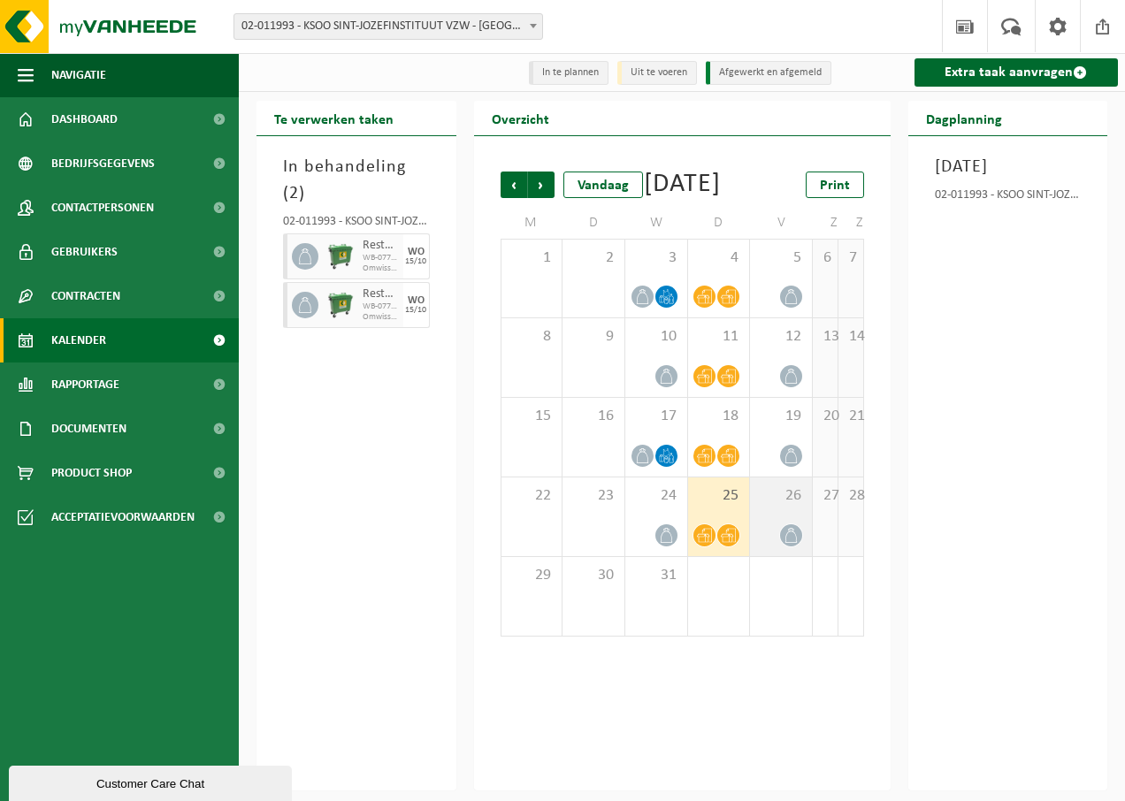
click at [789, 539] on div "26" at bounding box center [781, 517] width 62 height 79
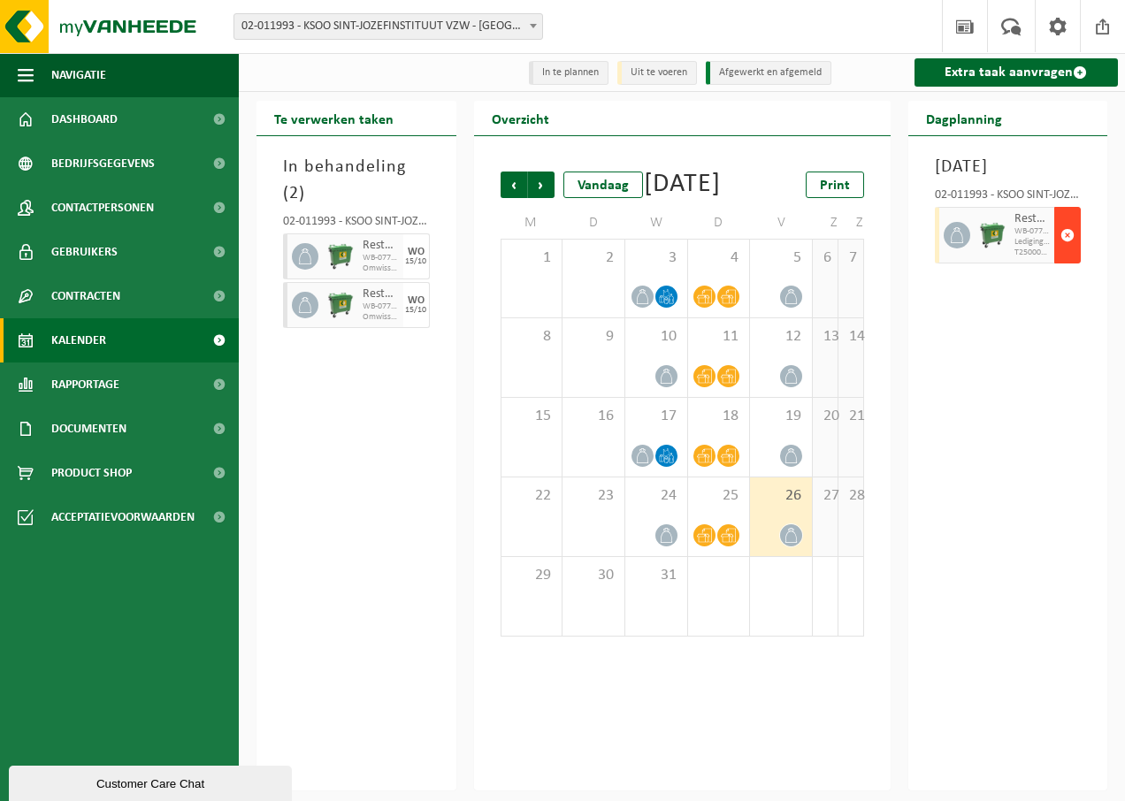
click at [1066, 253] on span "button" at bounding box center [1067, 235] width 14 height 35
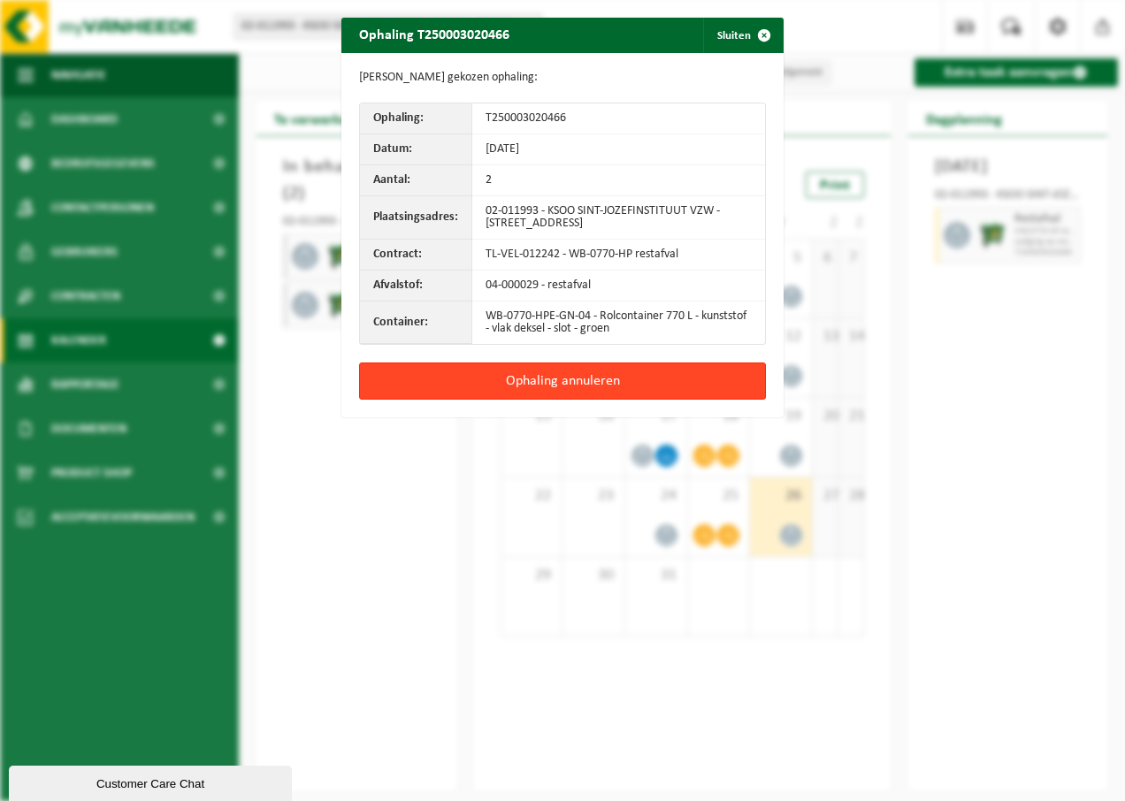
click at [692, 383] on button "Ophaling annuleren" at bounding box center [562, 381] width 407 height 37
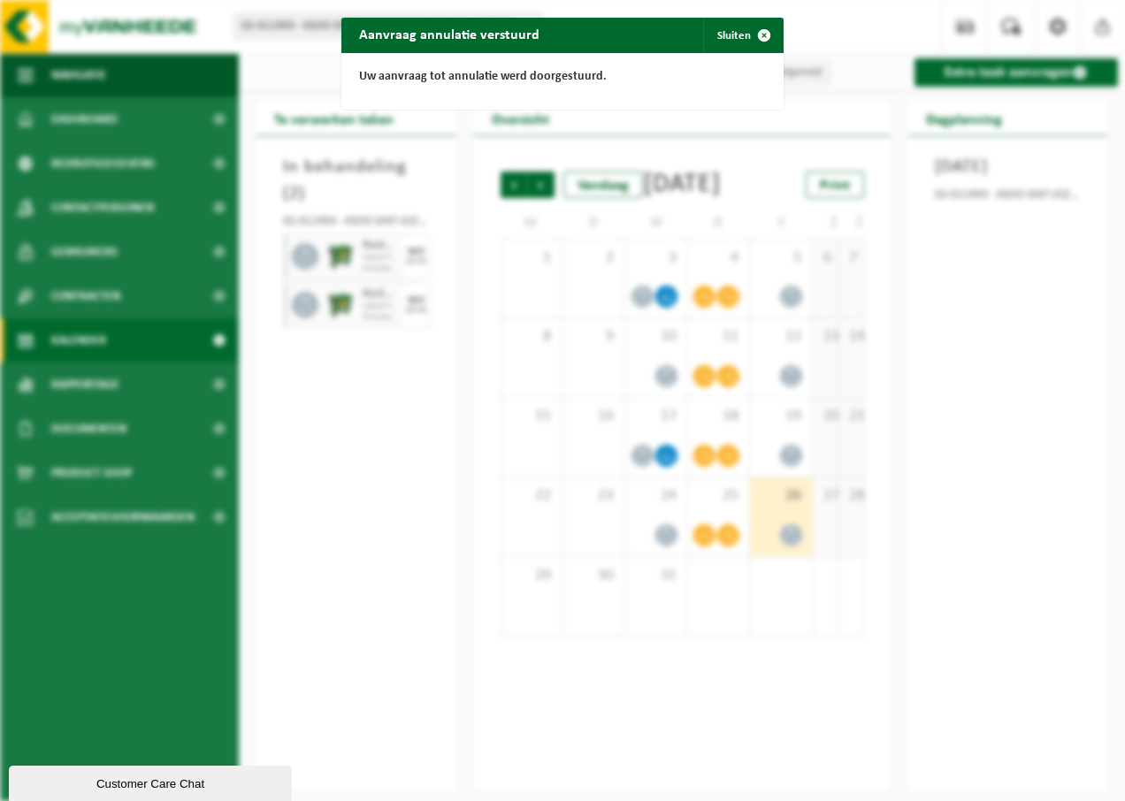
click at [921, 457] on div "Aanvraag annulatie verstuurd Sluiten Uw aanvraag tot annulatie werd doorgestuur…" at bounding box center [562, 400] width 1125 height 801
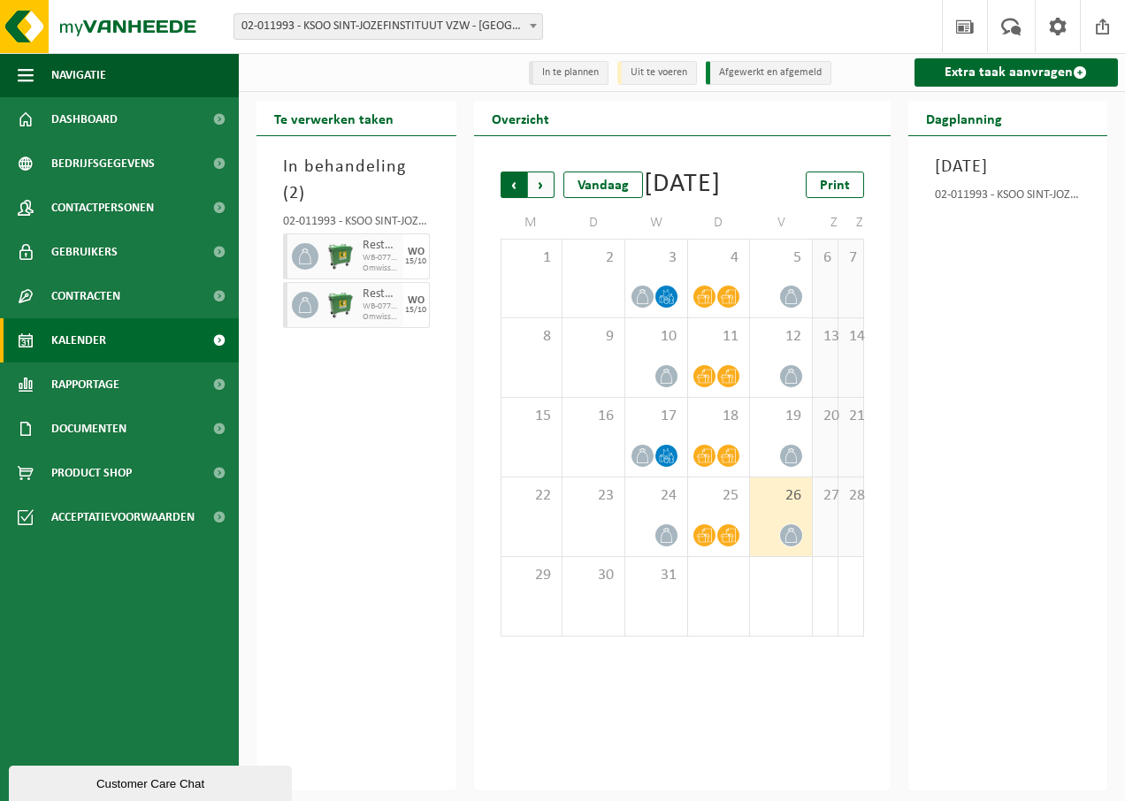
click at [548, 184] on span "Volgende" at bounding box center [541, 185] width 27 height 27
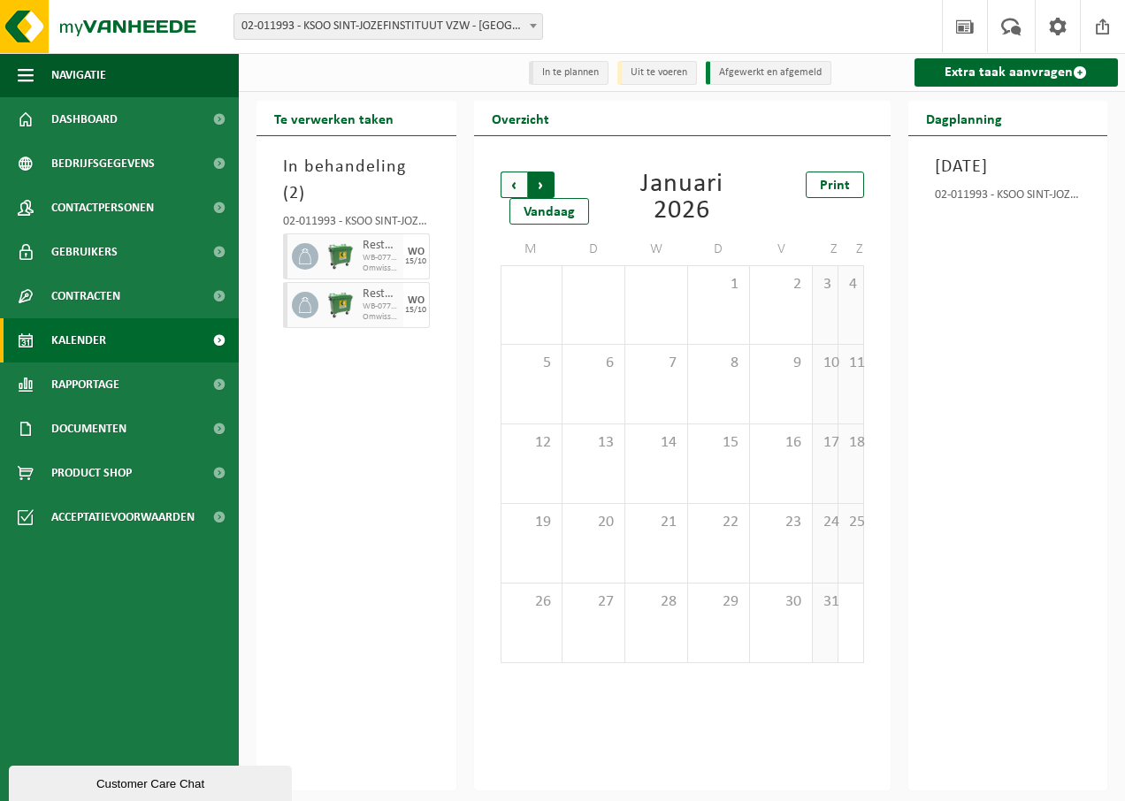
click at [517, 188] on span "Vorige" at bounding box center [514, 185] width 27 height 27
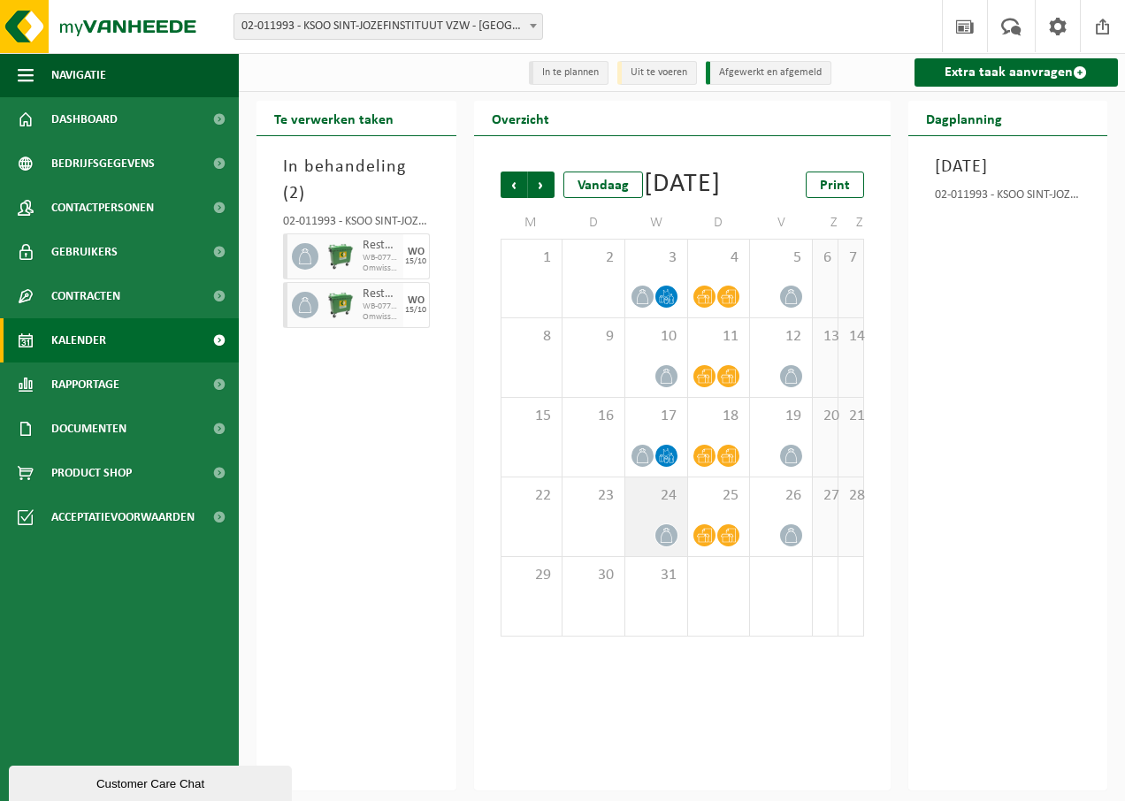
click at [667, 545] on div "24" at bounding box center [656, 517] width 62 height 79
click at [726, 544] on div "25" at bounding box center [719, 517] width 62 height 79
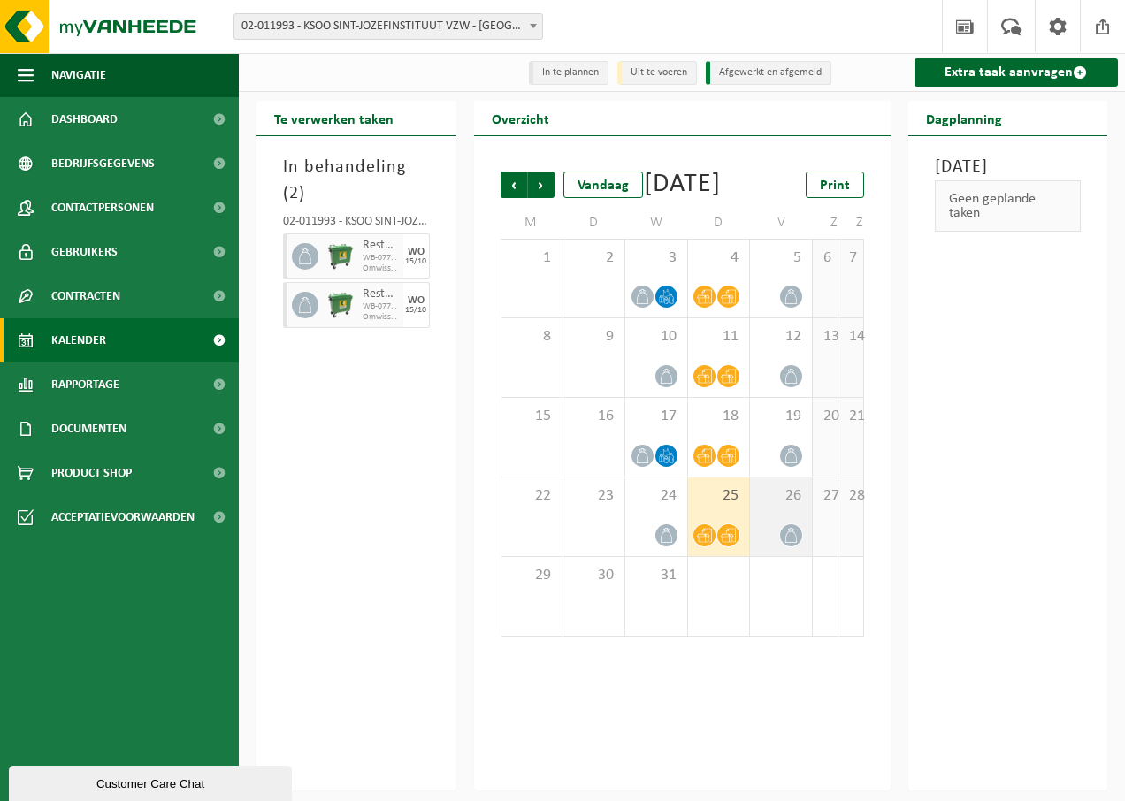
click at [806, 545] on div "26" at bounding box center [781, 517] width 62 height 79
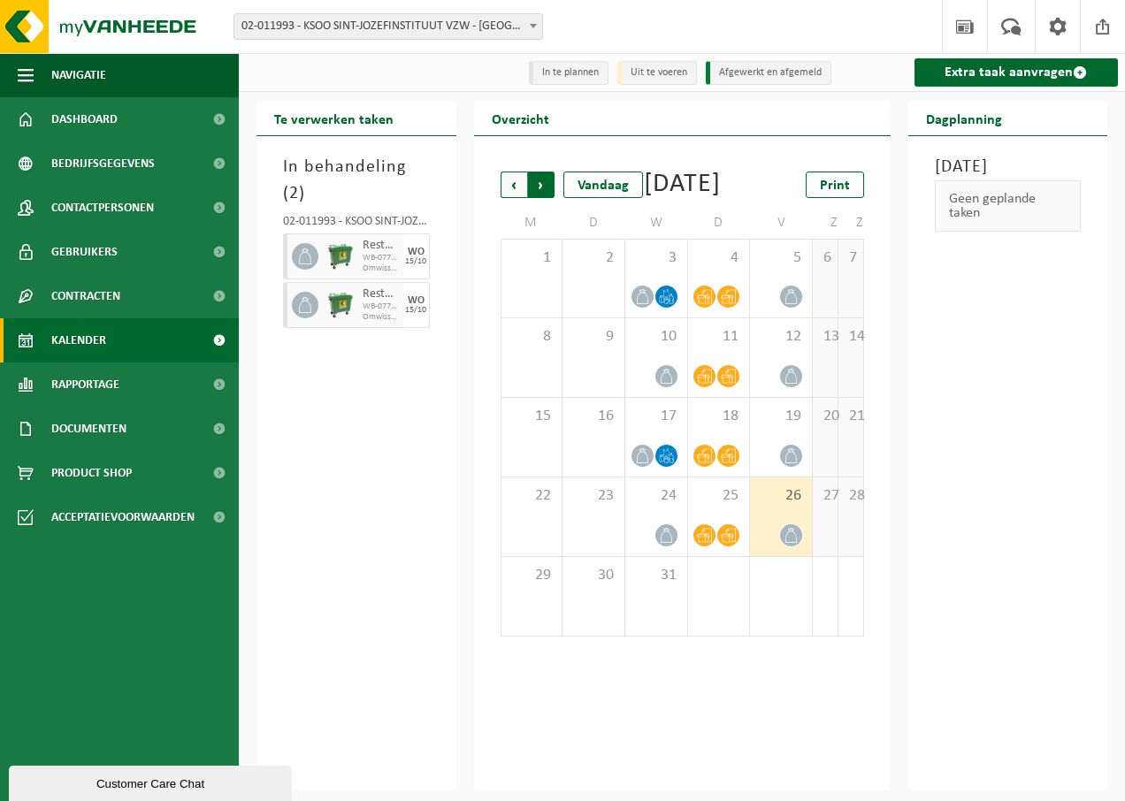
click at [510, 181] on span "Vorige" at bounding box center [514, 185] width 27 height 27
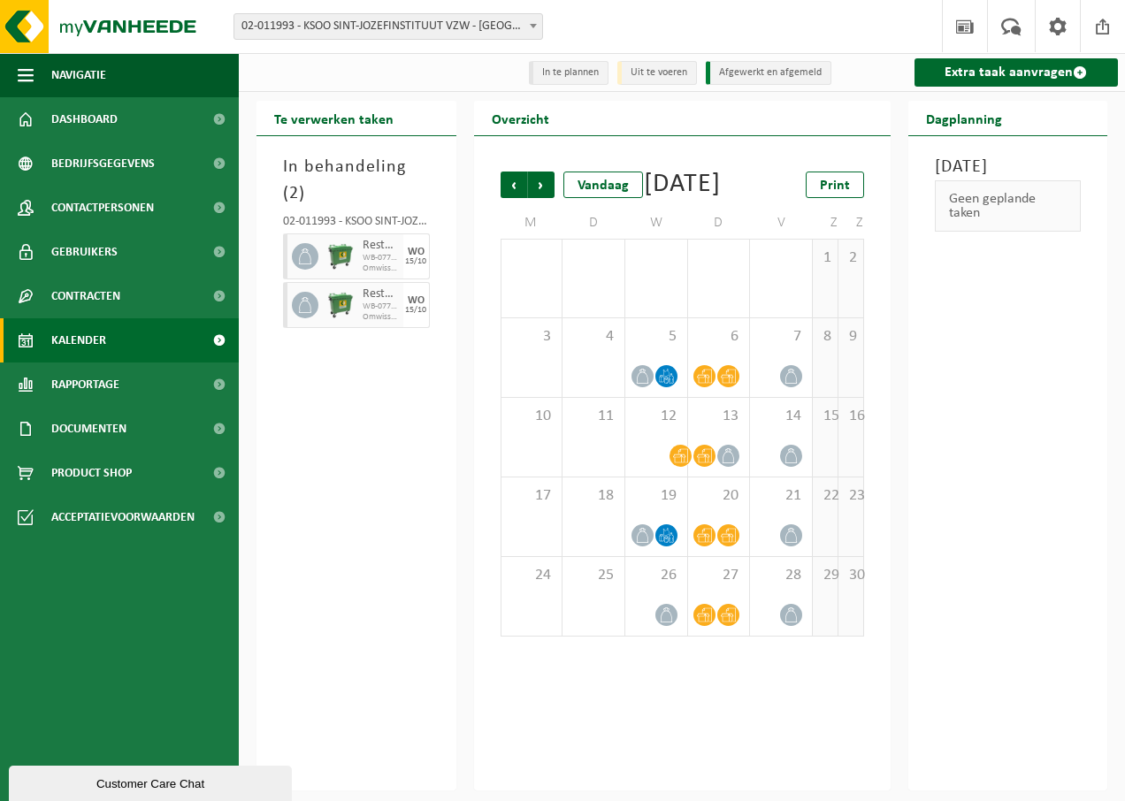
click at [510, 181] on span "Vorige" at bounding box center [514, 185] width 27 height 27
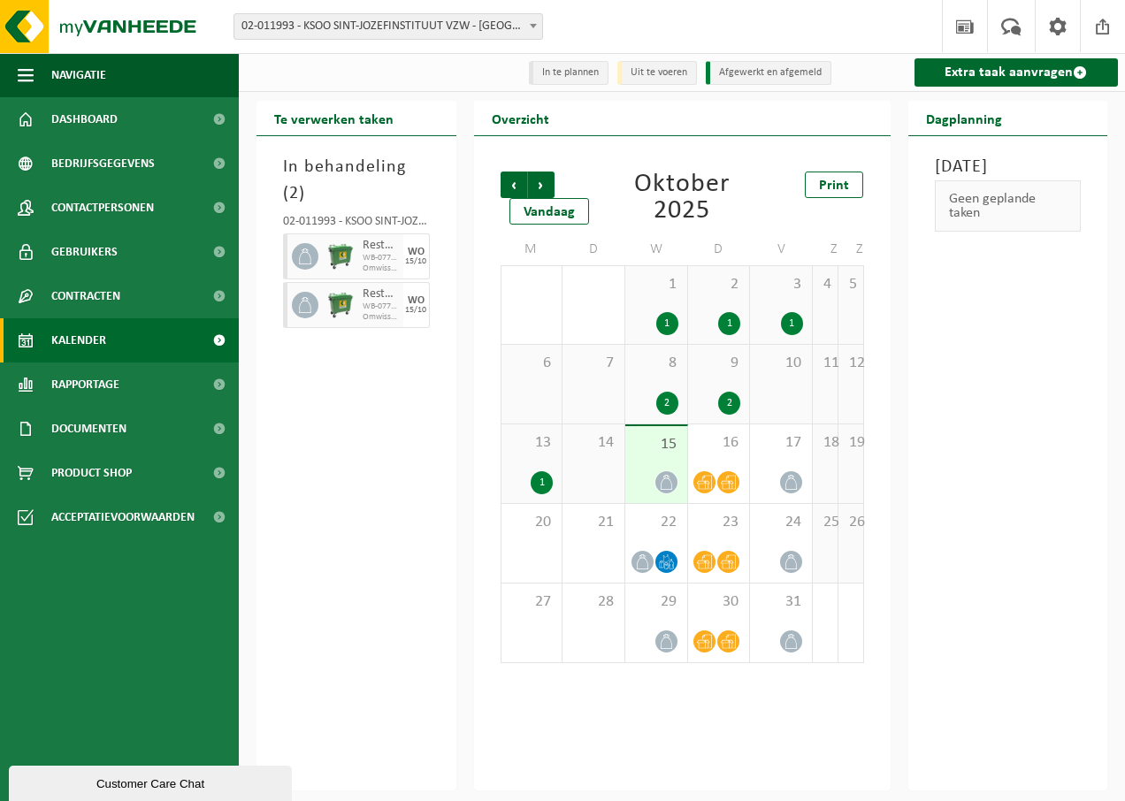
click at [679, 484] on div "15" at bounding box center [656, 464] width 62 height 77
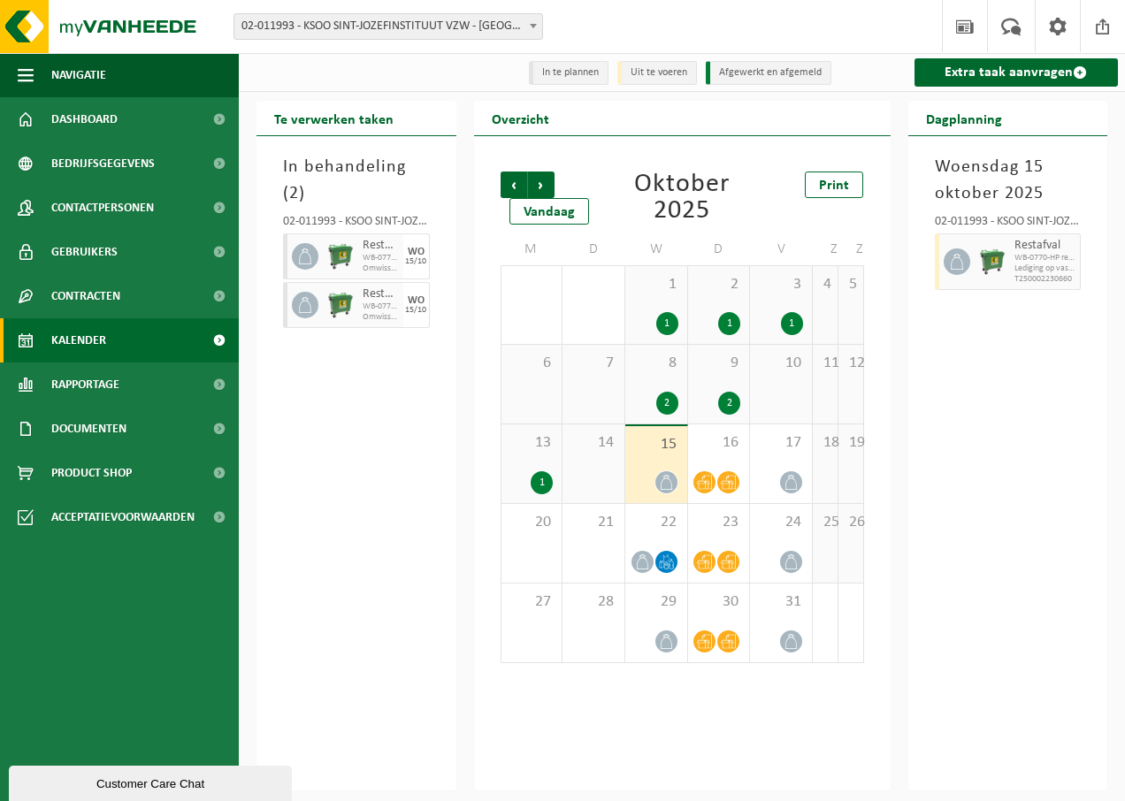
click at [530, 481] on div "1" at bounding box center [531, 482] width 43 height 23
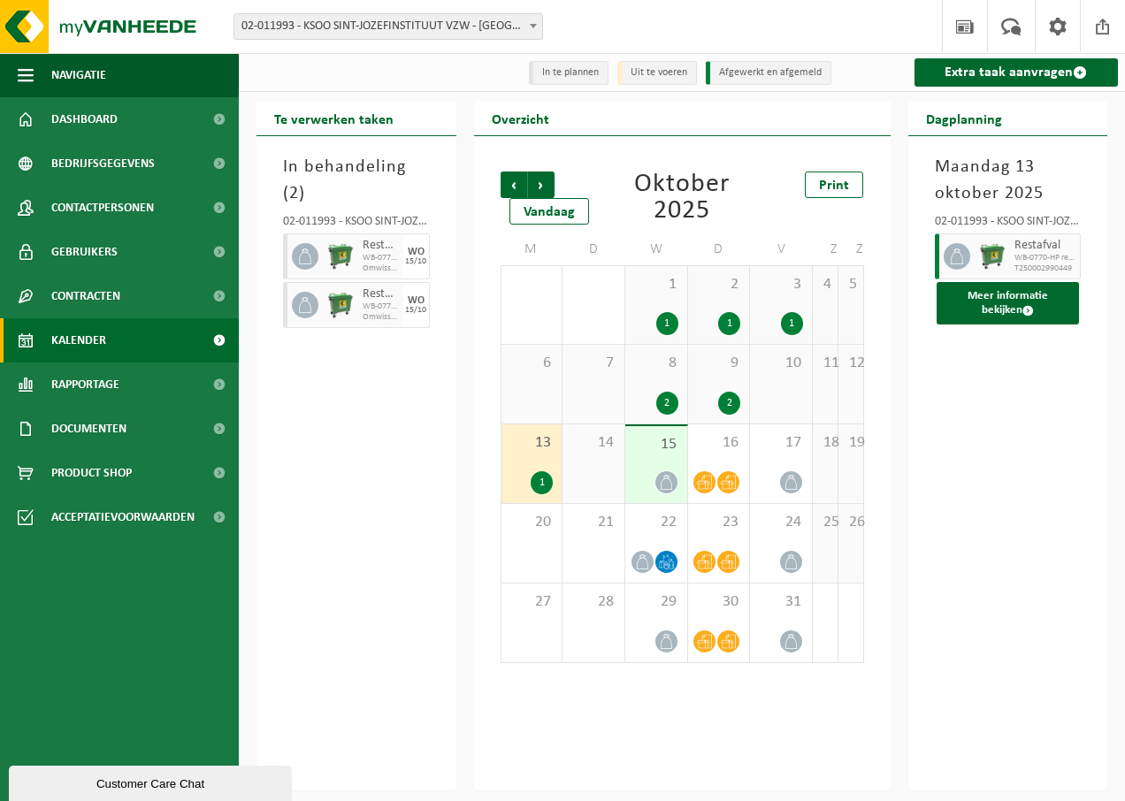
click at [667, 487] on icon at bounding box center [666, 482] width 15 height 15
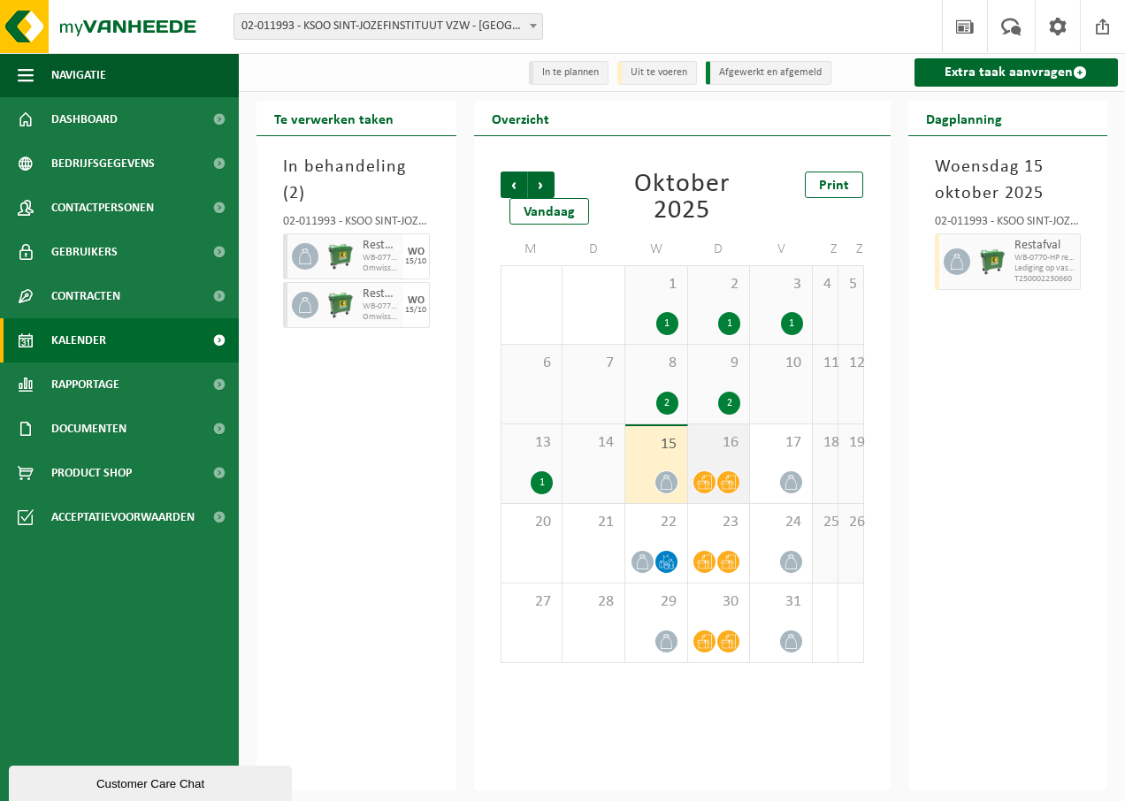
click at [729, 490] on icon at bounding box center [728, 482] width 15 height 15
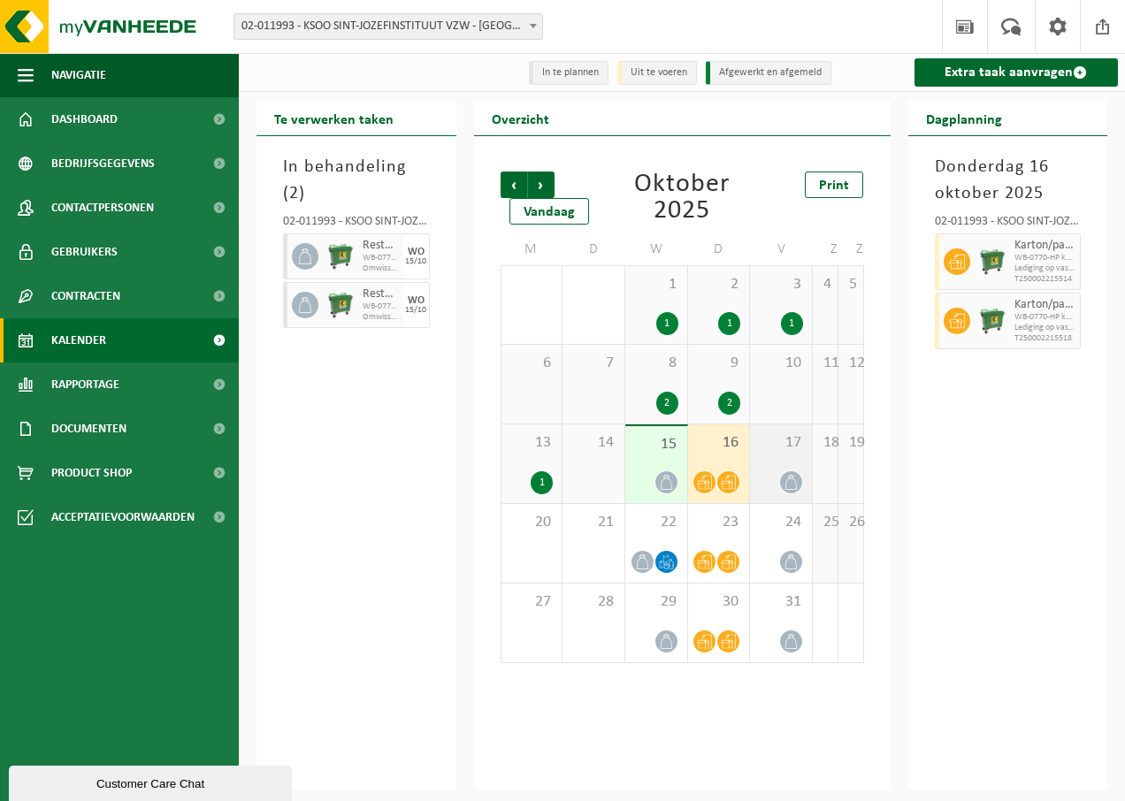
click at [791, 489] on icon at bounding box center [791, 482] width 15 height 15
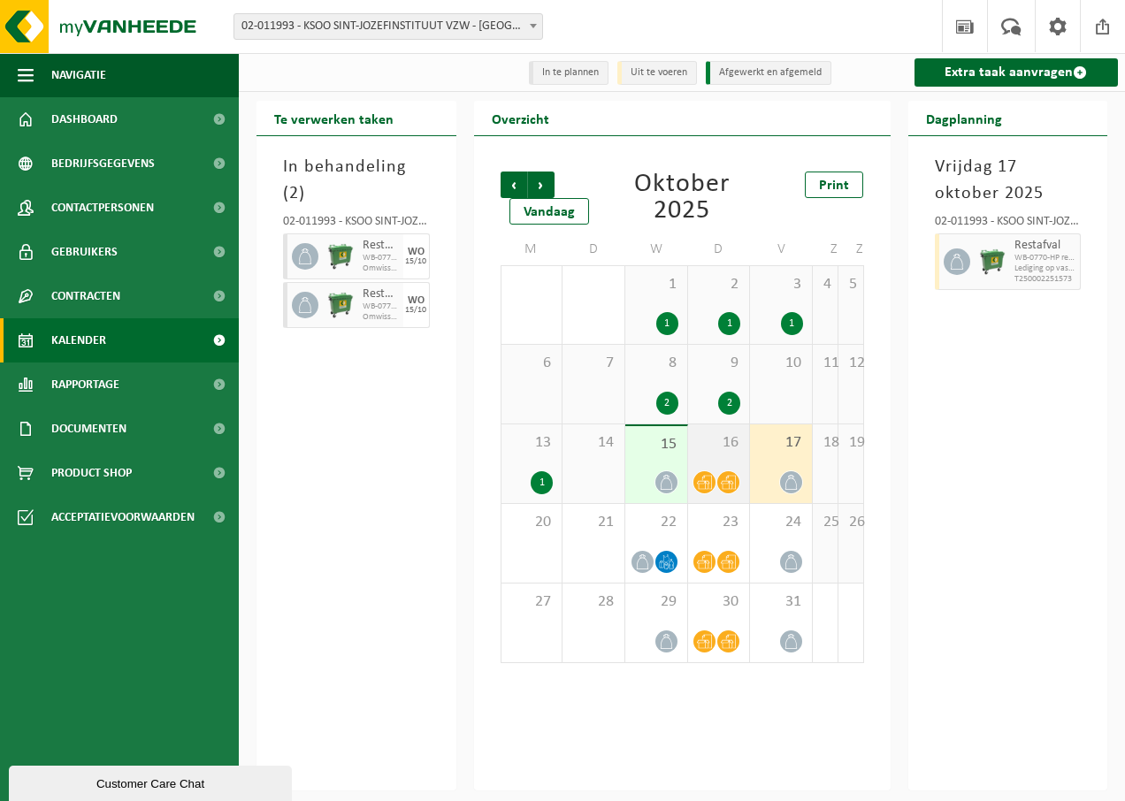
click at [722, 475] on span at bounding box center [728, 482] width 22 height 22
